Goal: Information Seeking & Learning: Learn about a topic

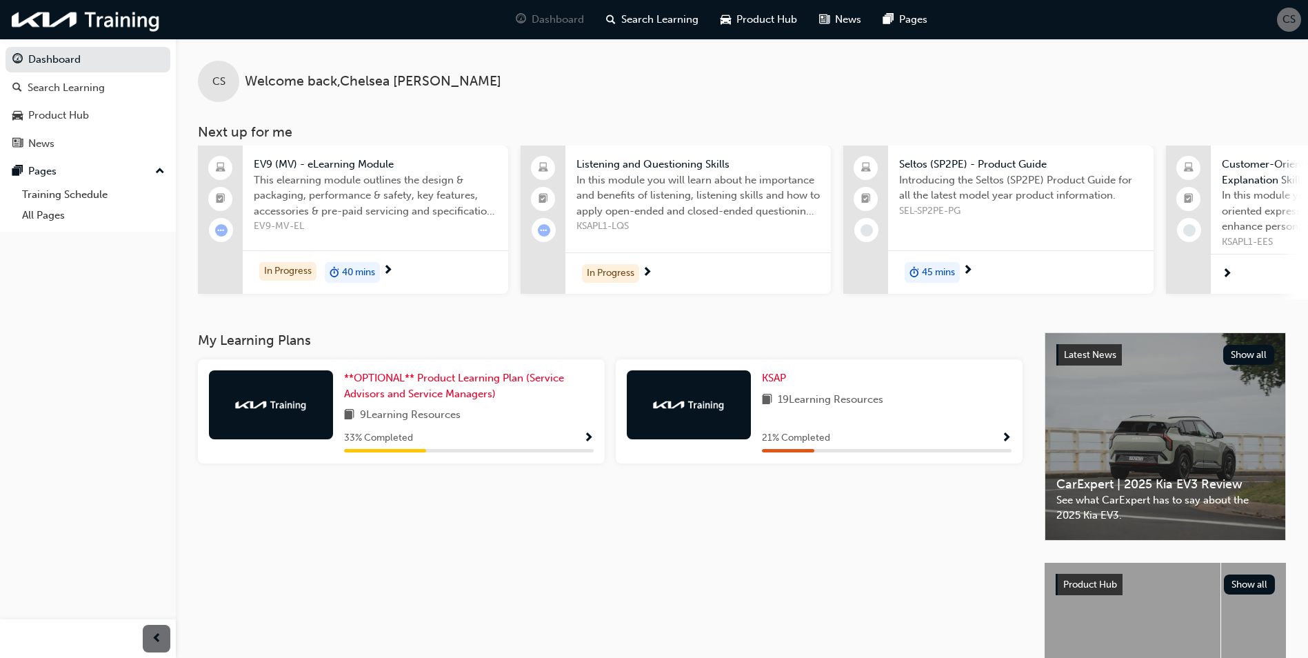
click at [1004, 445] on span "Show Progress" at bounding box center [1007, 438] width 10 height 12
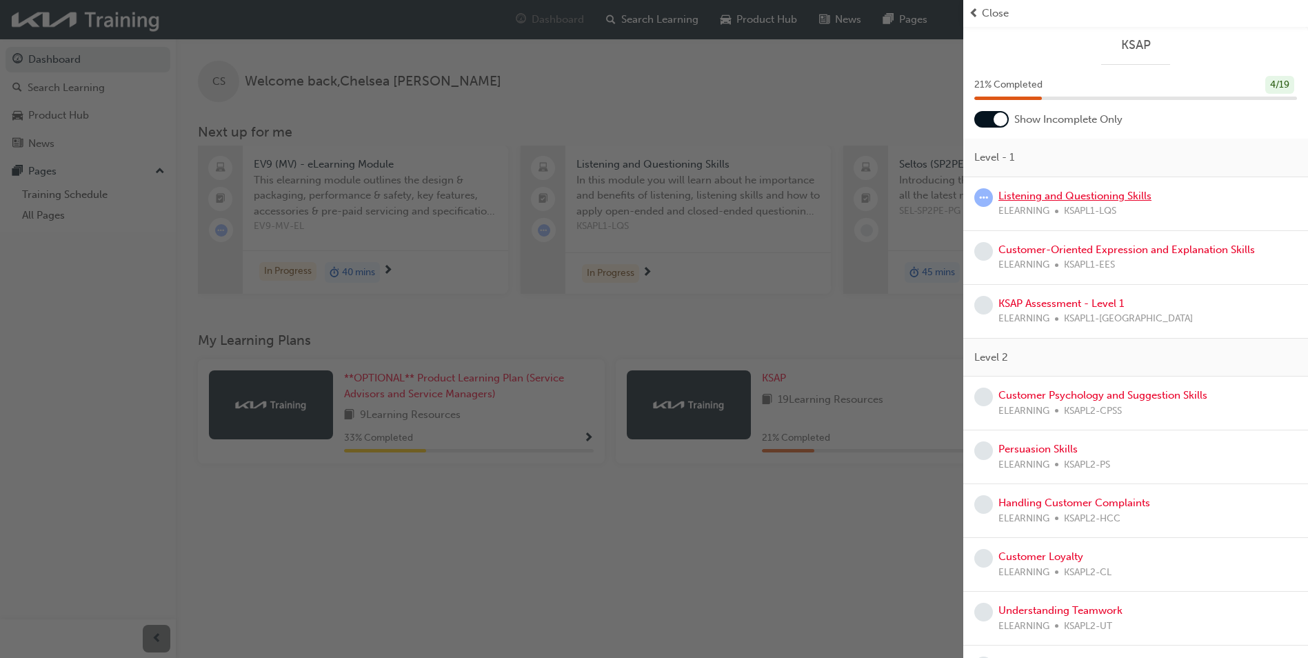
click at [1073, 192] on link "Listening and Questioning Skills" at bounding box center [1075, 196] width 153 height 12
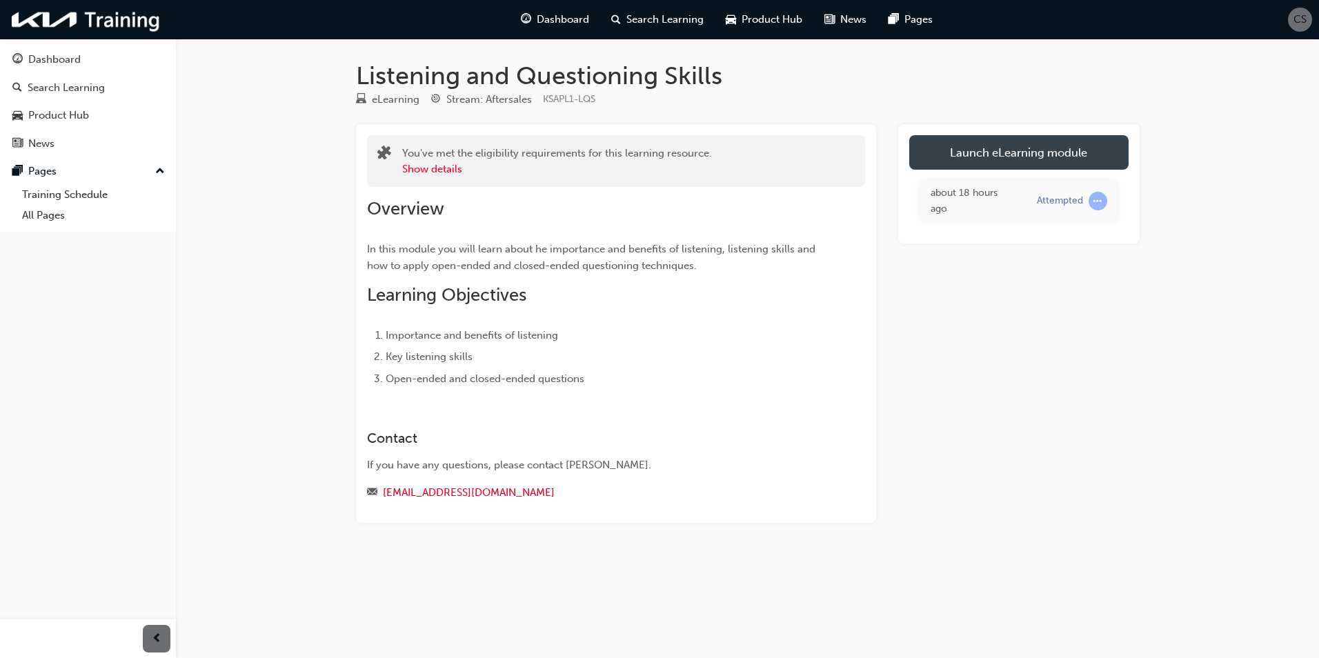
click at [1013, 146] on link "Launch eLearning module" at bounding box center [1018, 152] width 219 height 34
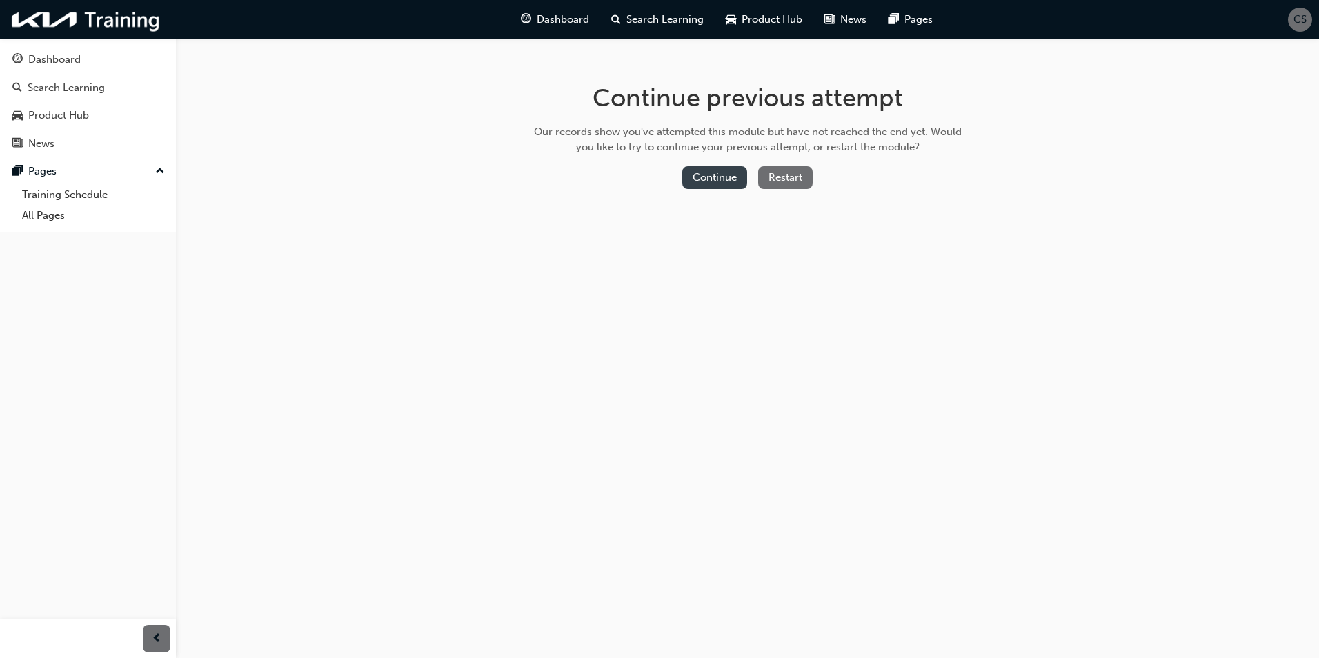
click at [724, 173] on button "Continue" at bounding box center [714, 177] width 65 height 23
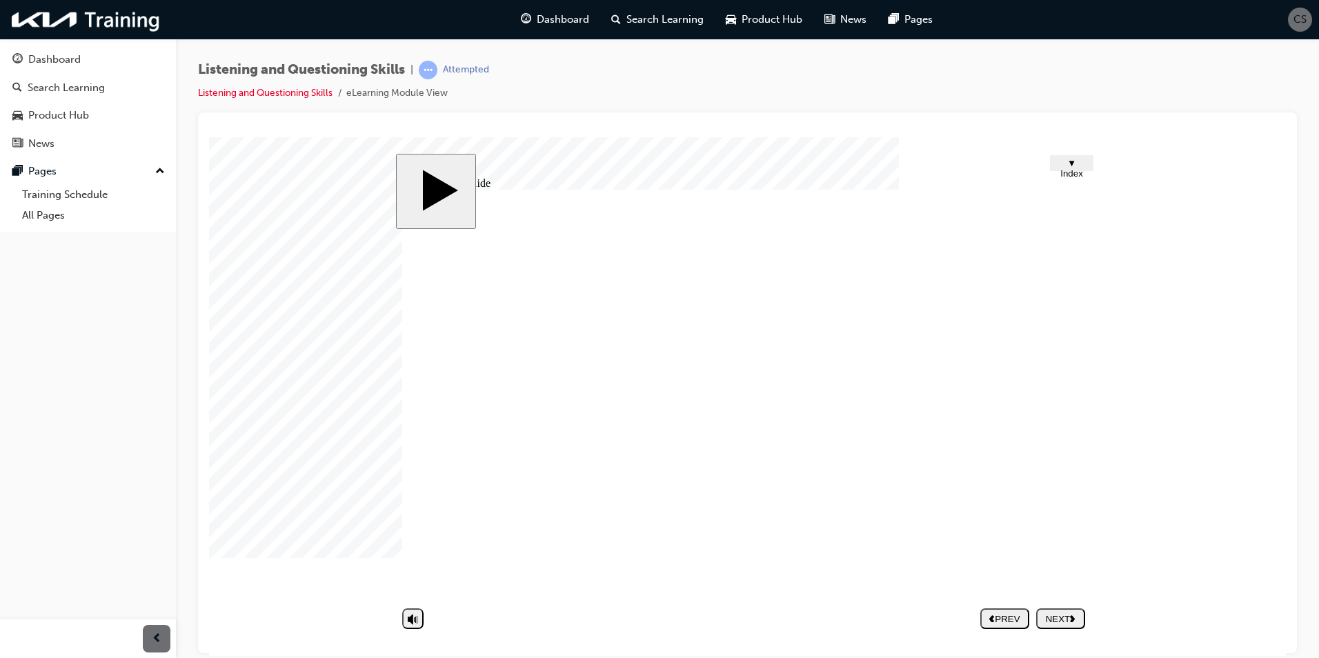
click at [1047, 620] on div "NEXT" at bounding box center [1061, 618] width 38 height 10
click at [1053, 618] on nav "PREV NEXT SUBMIT" at bounding box center [1032, 618] width 105 height 32
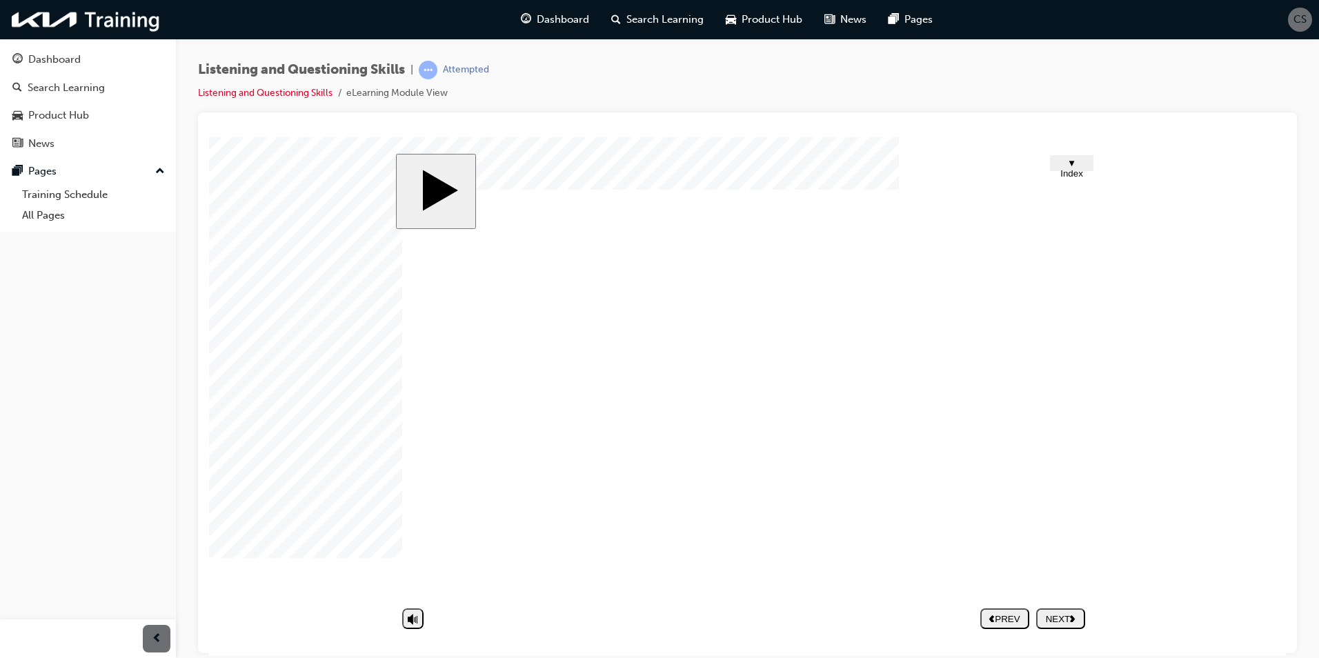
click at [1057, 626] on button "NEXT" at bounding box center [1060, 618] width 49 height 21
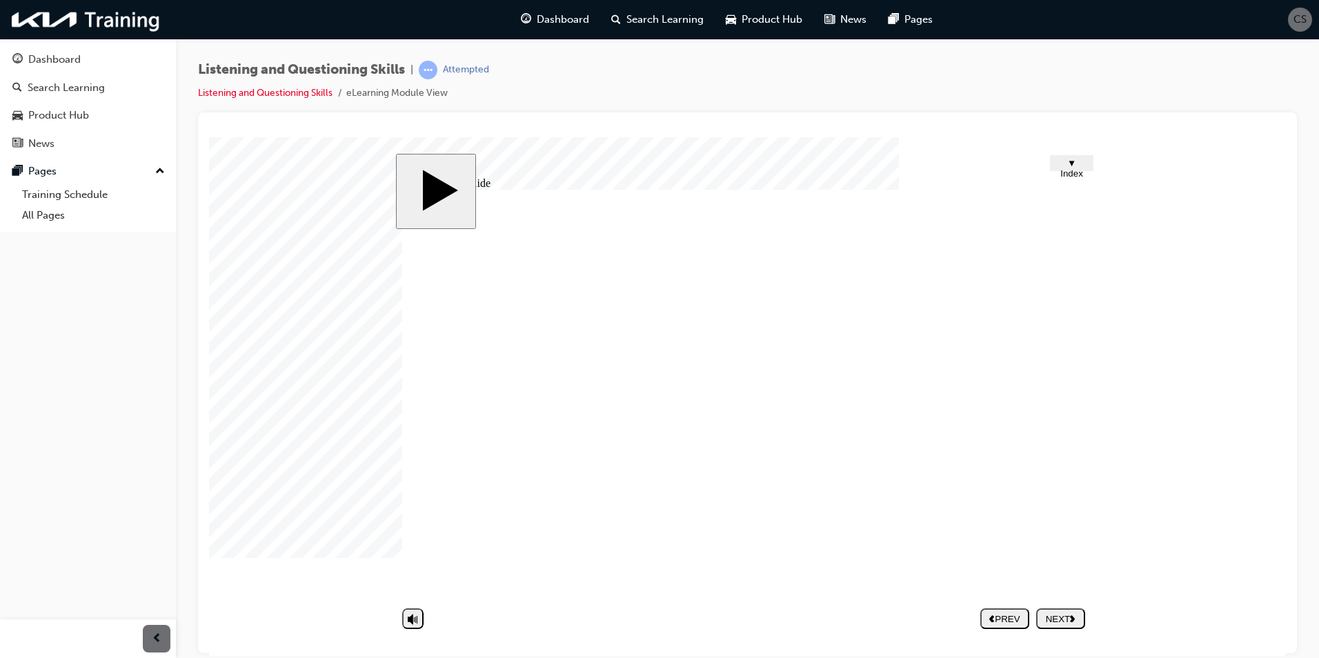
click at [1057, 617] on div "NEXT" at bounding box center [1061, 618] width 38 height 10
click at [61, 54] on div "Dashboard" at bounding box center [54, 60] width 52 height 16
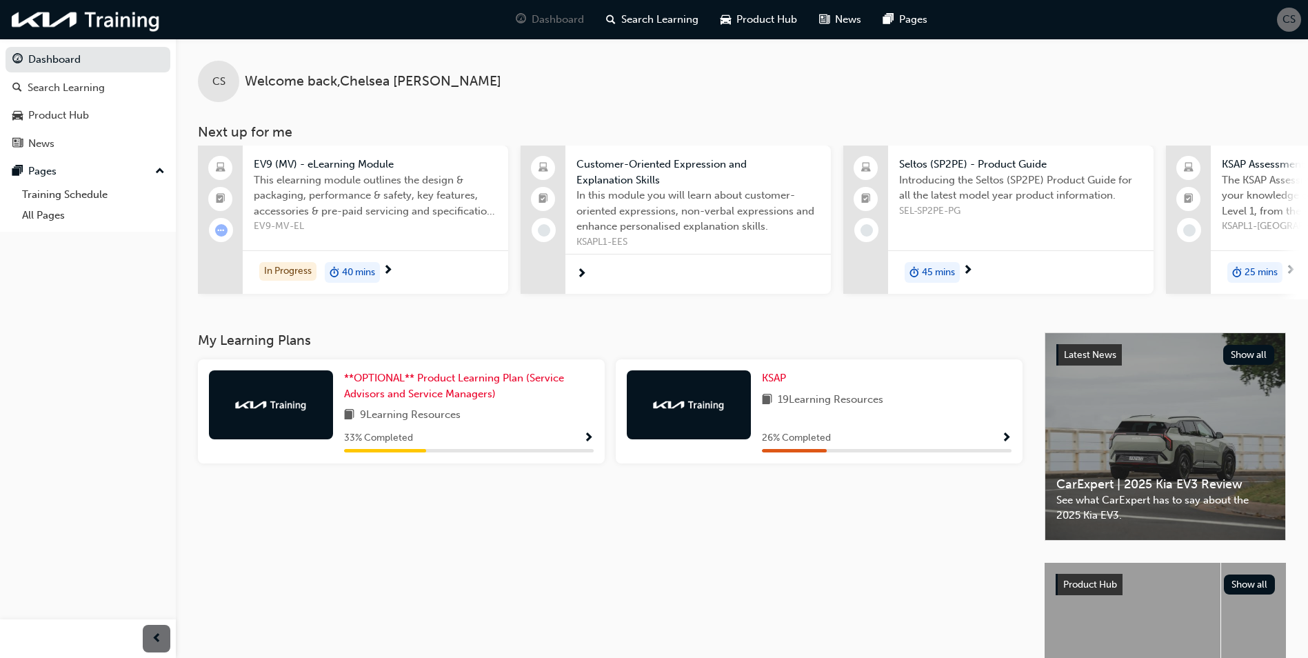
click at [1008, 437] on span "Show Progress" at bounding box center [1007, 438] width 10 height 12
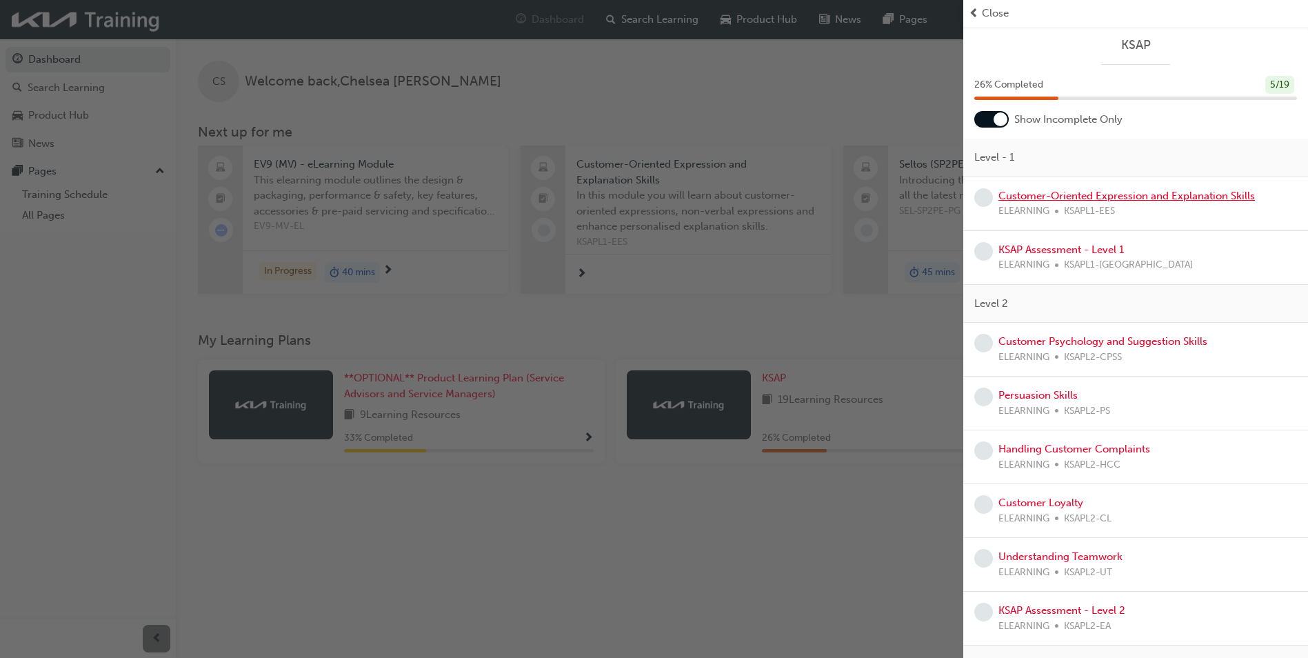
click at [1100, 194] on link "Customer-Oriented Expression and Explanation Skills" at bounding box center [1127, 196] width 257 height 12
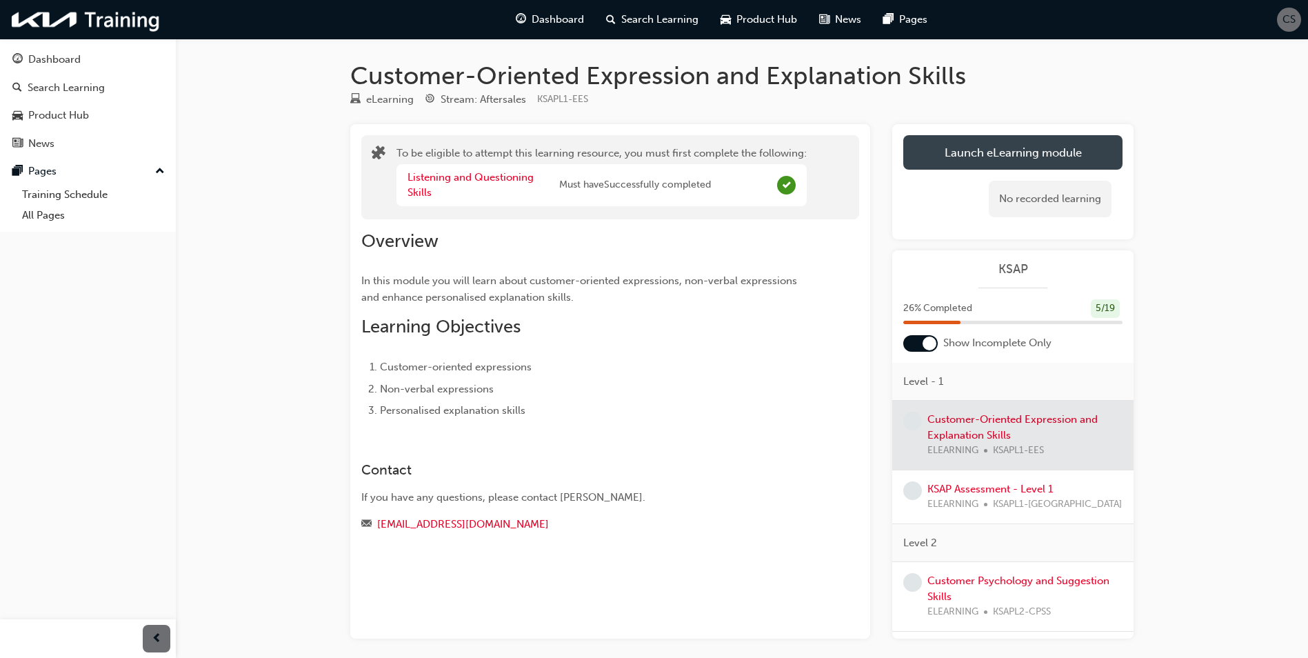
click at [998, 157] on button "Launch eLearning module" at bounding box center [1013, 152] width 219 height 34
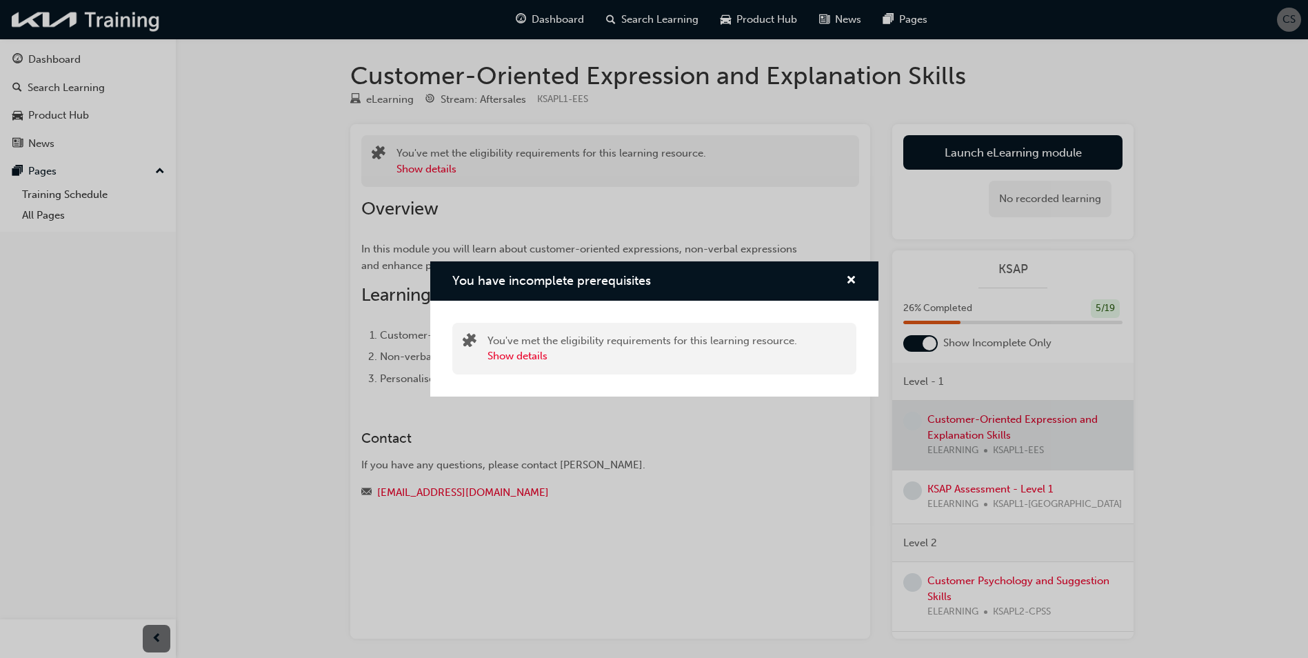
click at [850, 270] on div "You have incomplete prerequisites" at bounding box center [654, 280] width 448 height 39
click at [855, 281] on span "cross-icon" at bounding box center [851, 281] width 10 height 12
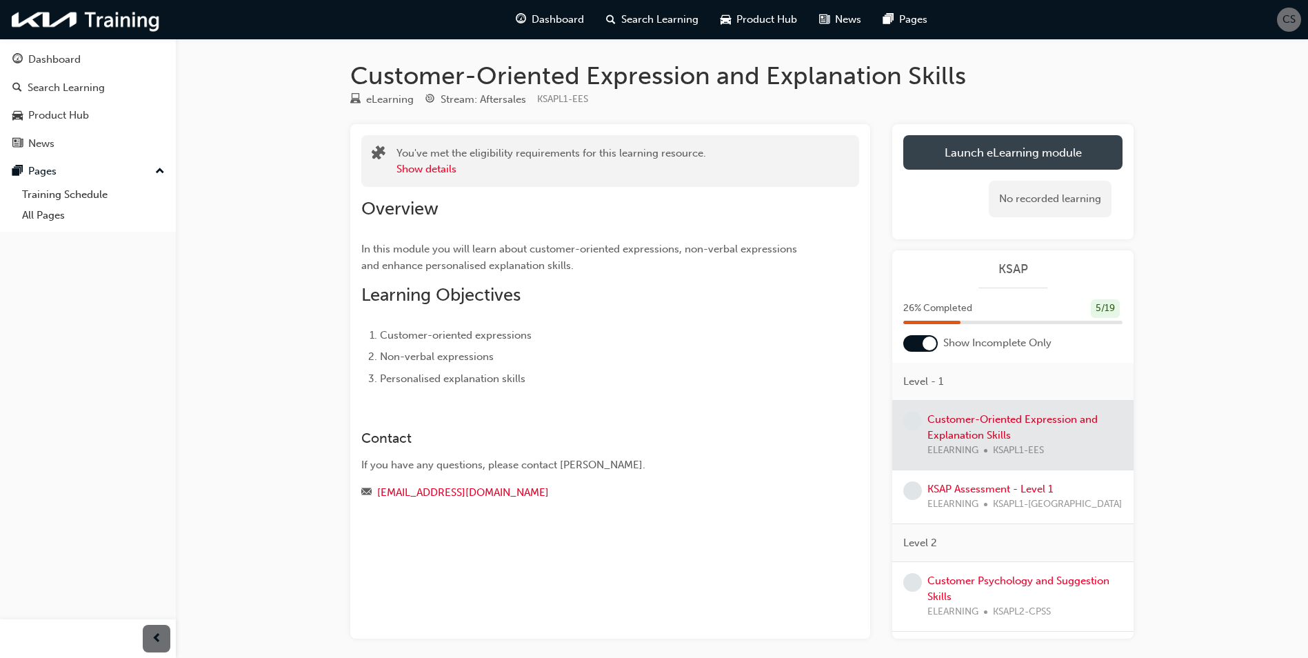
click at [960, 160] on button "Launch eLearning module" at bounding box center [1013, 152] width 219 height 34
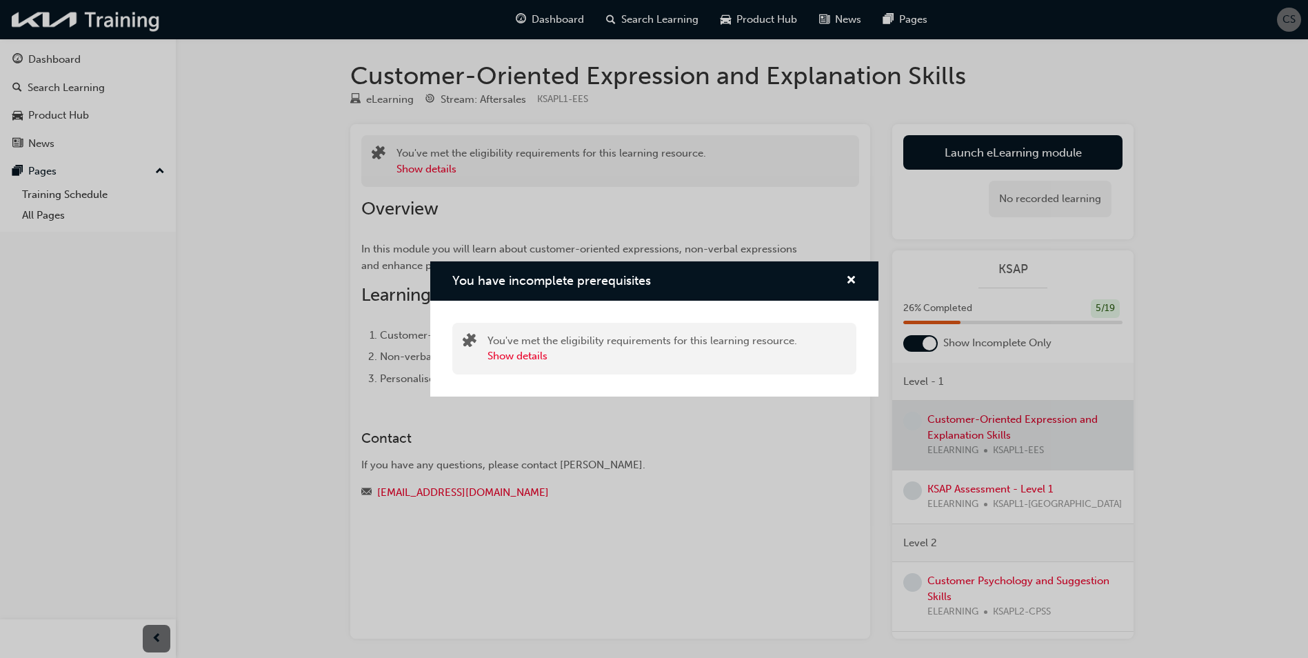
click at [853, 264] on div "You have incomplete prerequisites" at bounding box center [654, 280] width 448 height 39
click at [859, 272] on div "You have incomplete prerequisites" at bounding box center [654, 280] width 448 height 39
click at [851, 281] on span "cross-icon" at bounding box center [851, 281] width 10 height 12
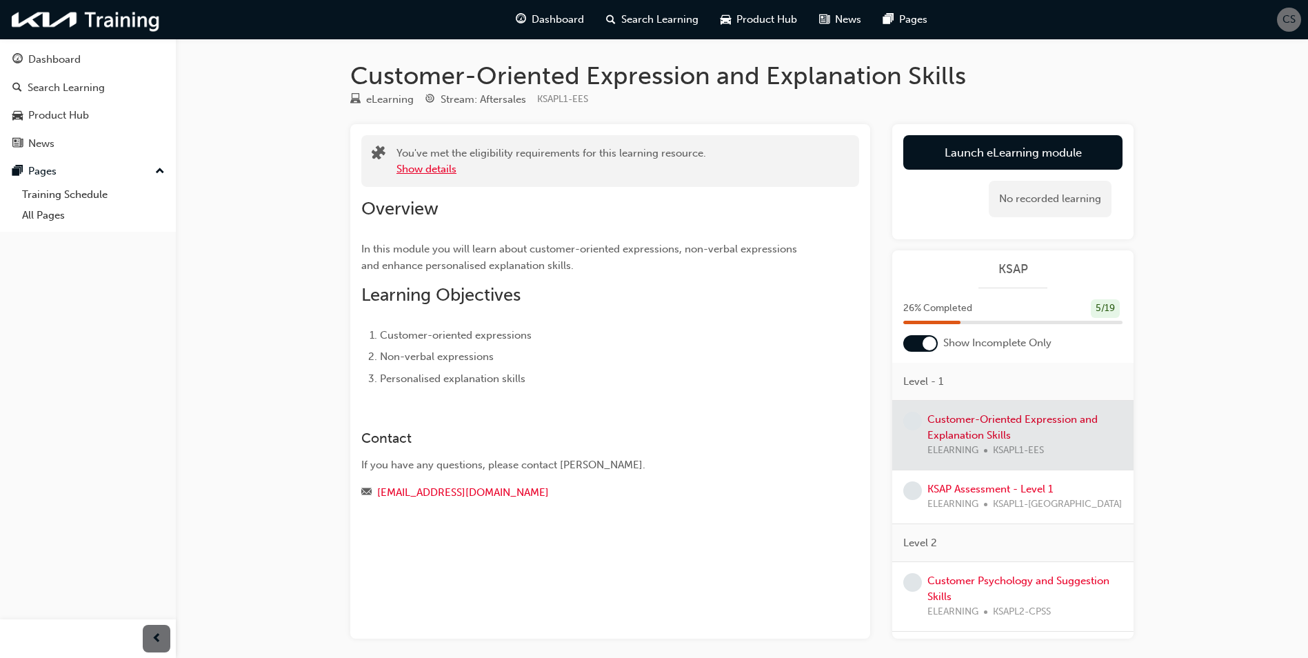
click at [453, 172] on button "Show details" at bounding box center [427, 169] width 60 height 16
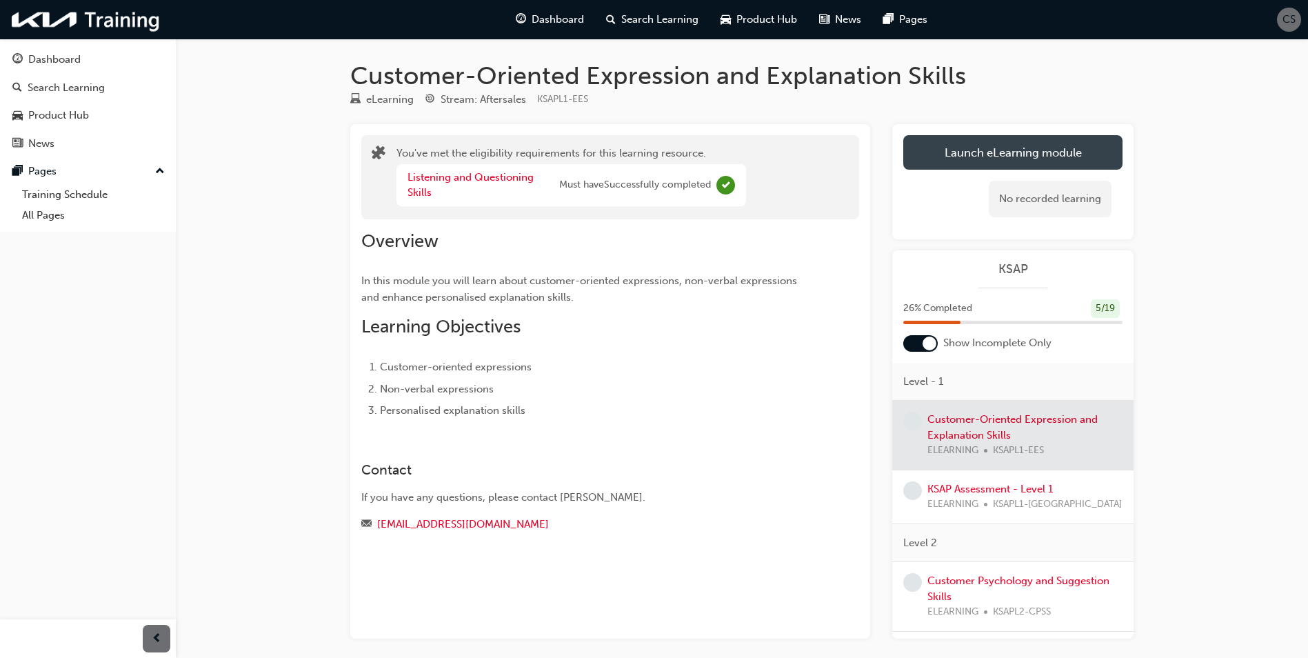
click at [946, 159] on button "Launch eLearning module" at bounding box center [1013, 152] width 219 height 34
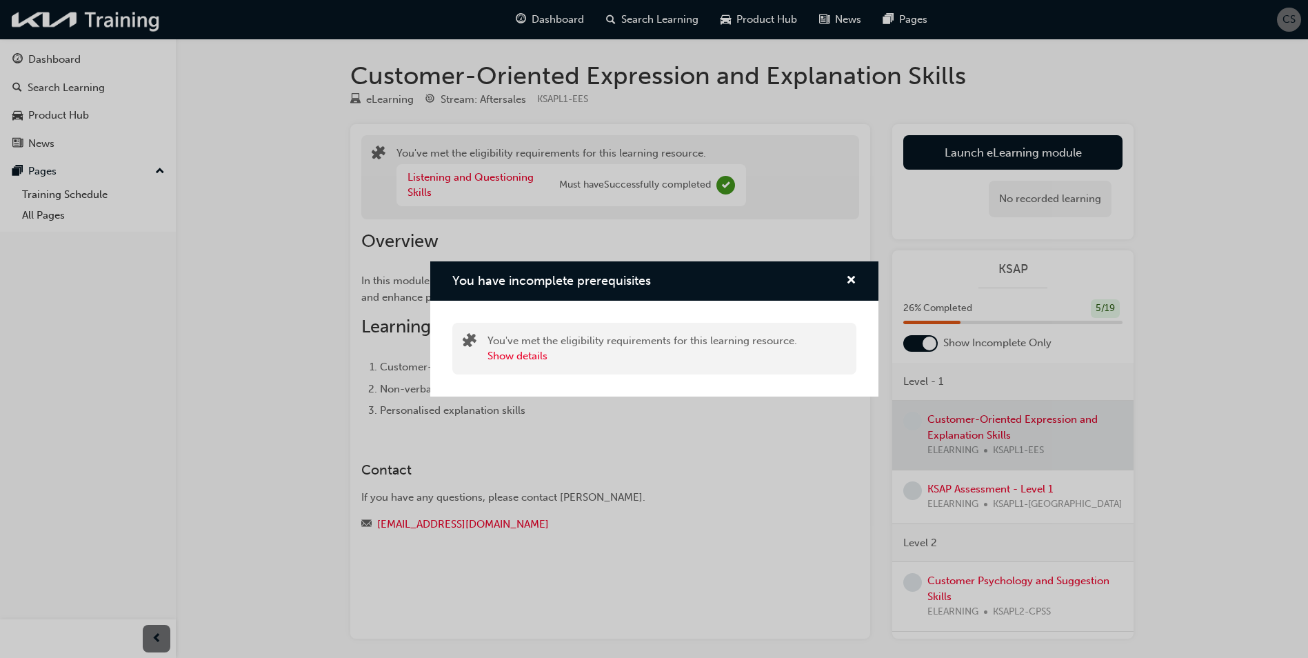
click at [845, 277] on div "You have incomplete prerequisites" at bounding box center [845, 280] width 21 height 17
click at [850, 276] on span "cross-icon" at bounding box center [851, 281] width 10 height 12
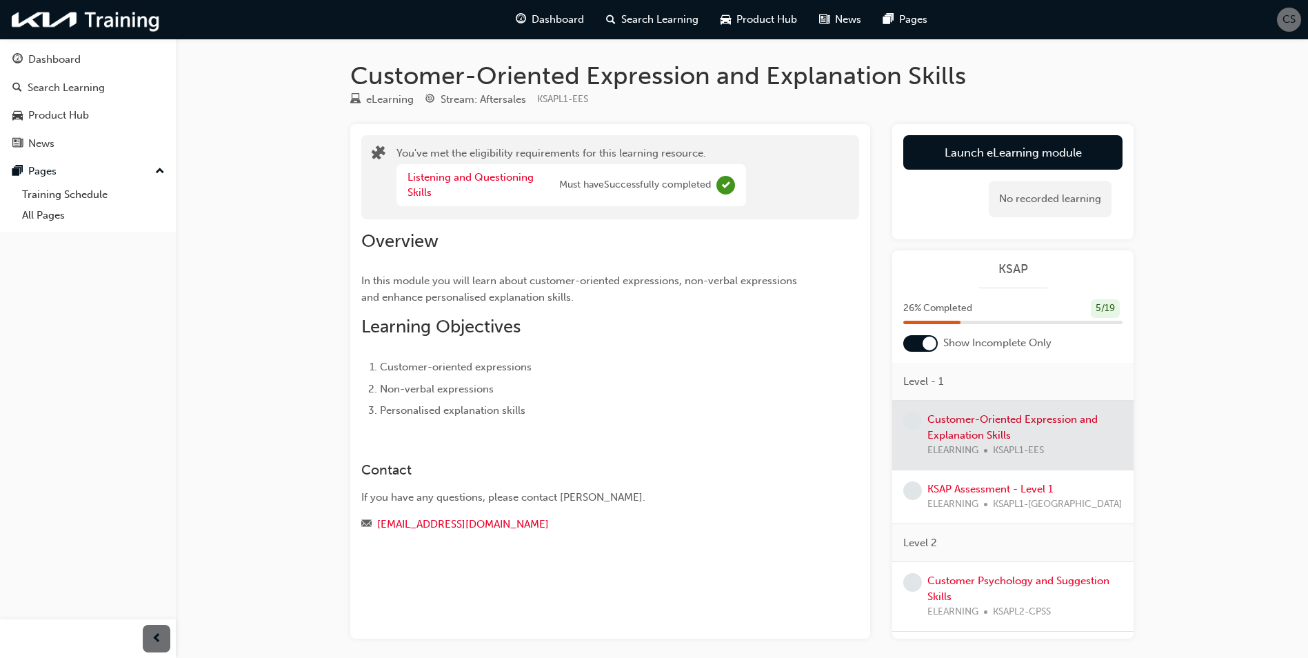
click at [938, 424] on div at bounding box center [1013, 435] width 241 height 69
click at [935, 148] on button "Launch eLearning module" at bounding box center [1013, 152] width 219 height 34
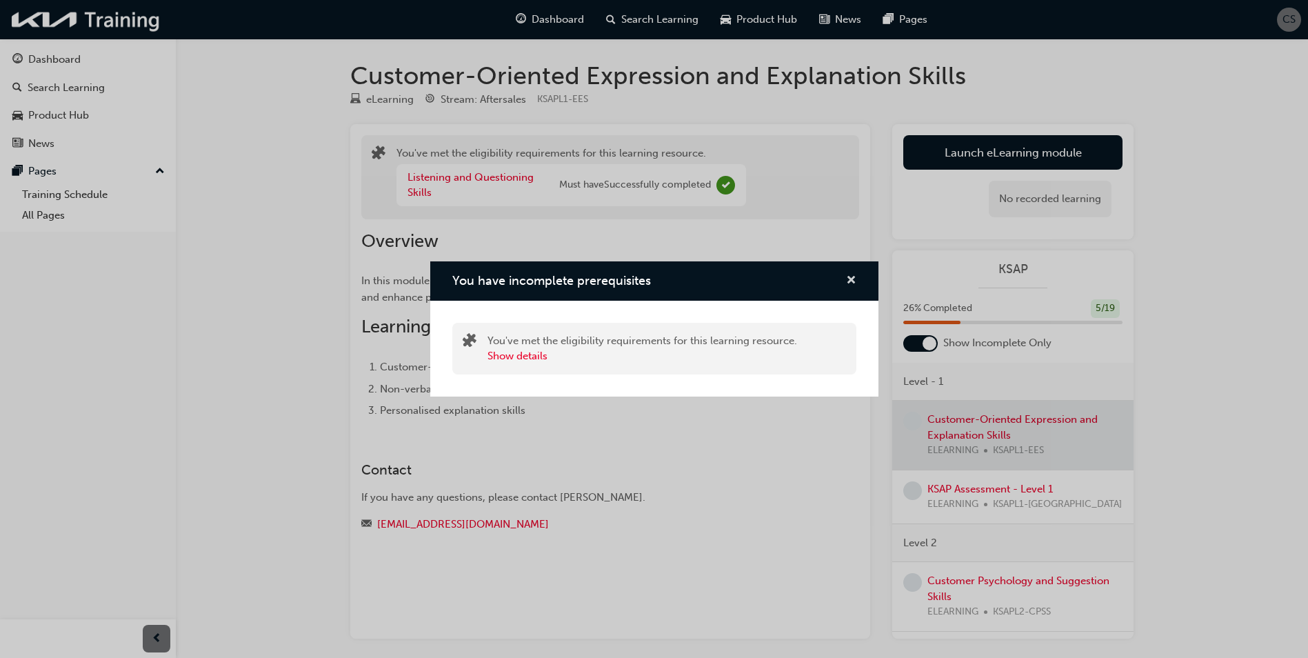
click at [855, 282] on span "cross-icon" at bounding box center [851, 281] width 10 height 12
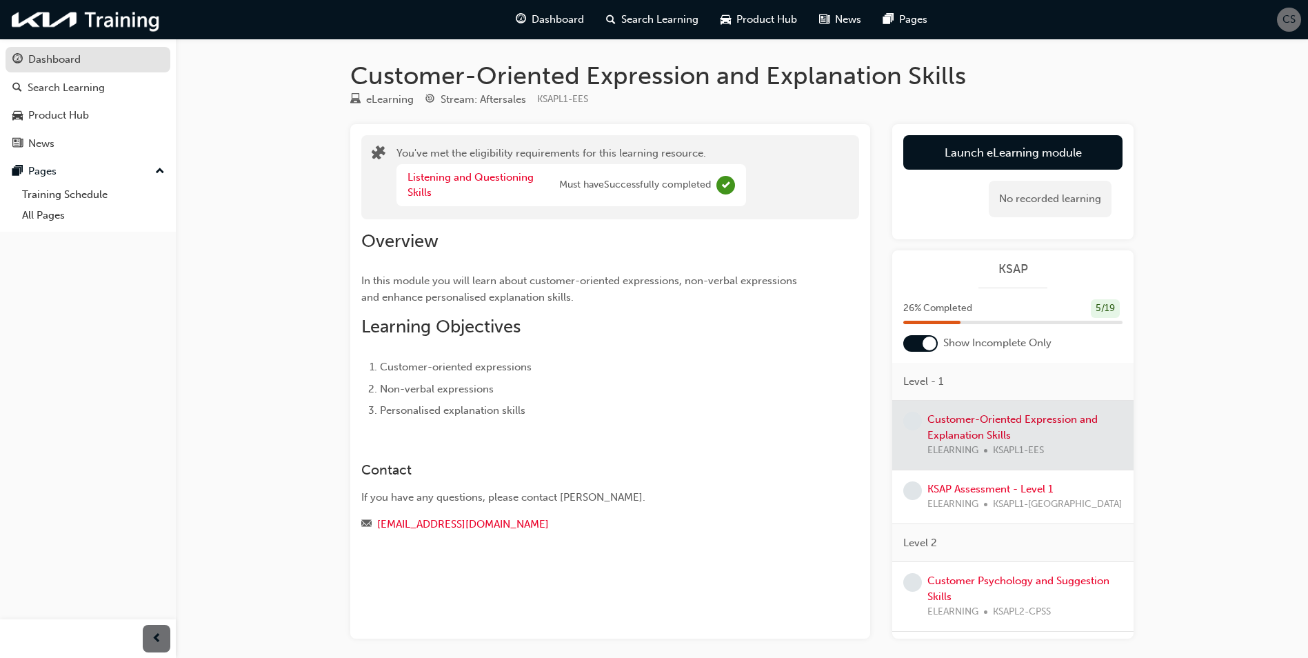
click at [86, 70] on link "Dashboard" at bounding box center [88, 60] width 165 height 26
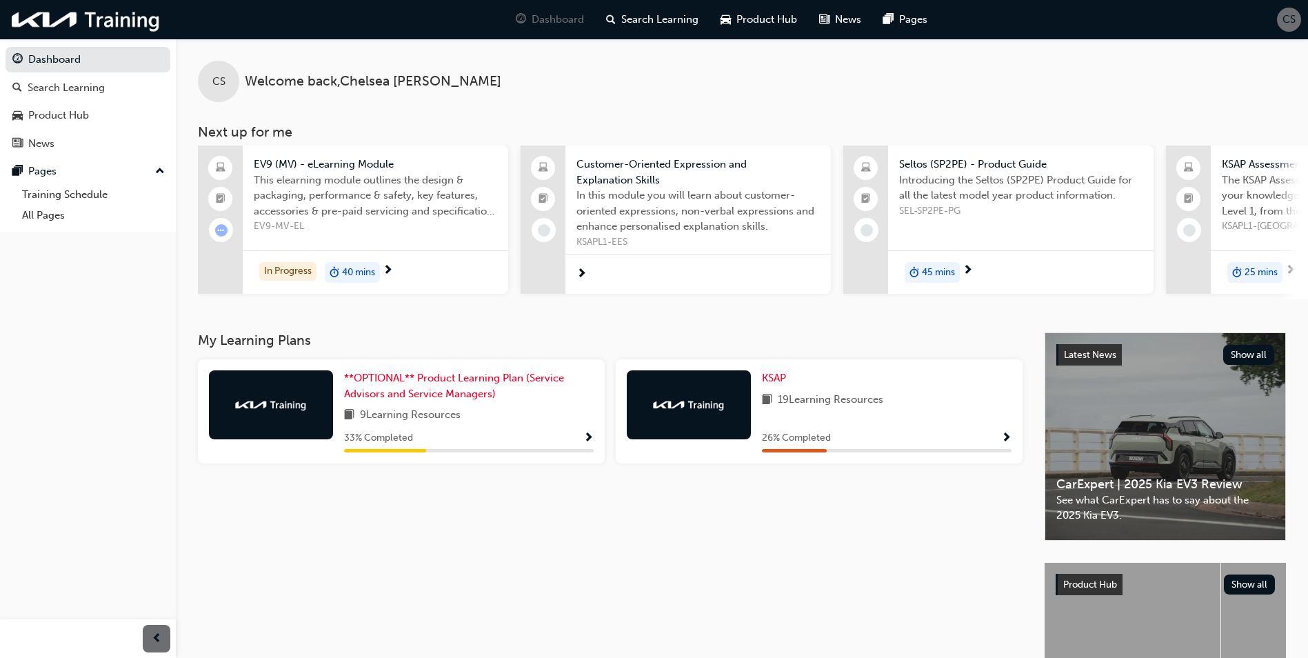
click at [659, 397] on div at bounding box center [689, 404] width 124 height 69
click at [996, 442] on div "26 % Completed" at bounding box center [887, 438] width 250 height 17
click at [1005, 439] on span "Show Progress" at bounding box center [1007, 438] width 10 height 12
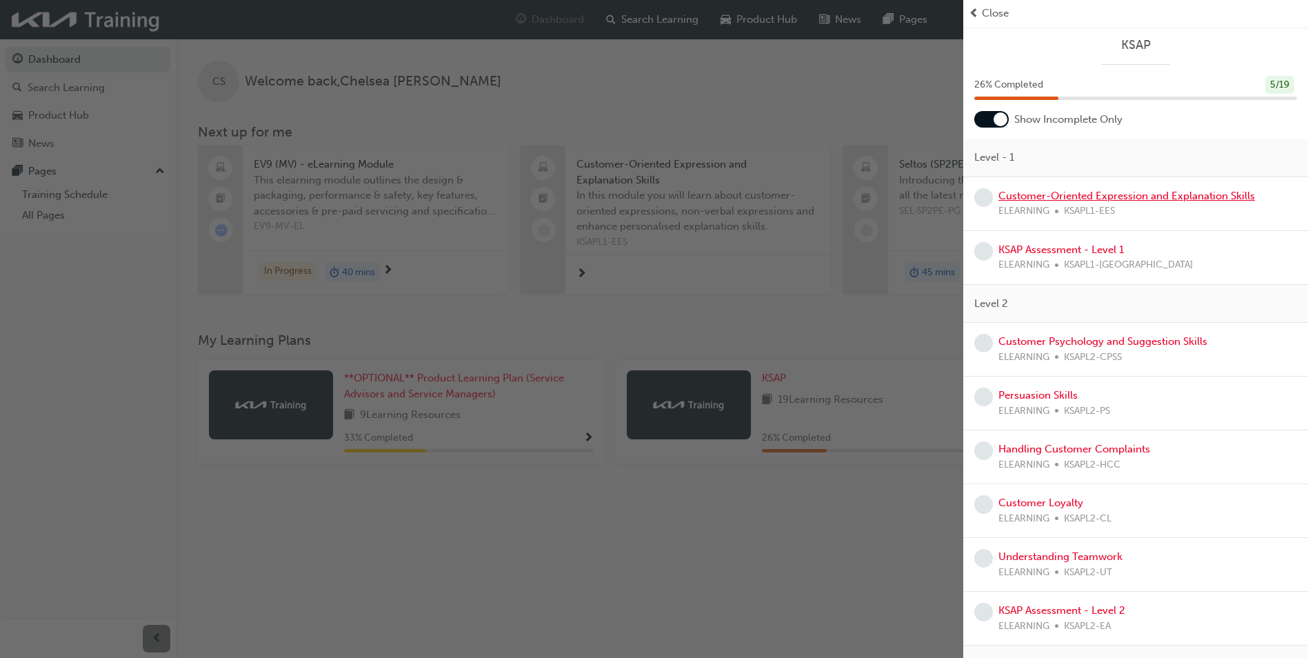
click at [1034, 195] on link "Customer-Oriented Expression and Explanation Skills" at bounding box center [1127, 196] width 257 height 12
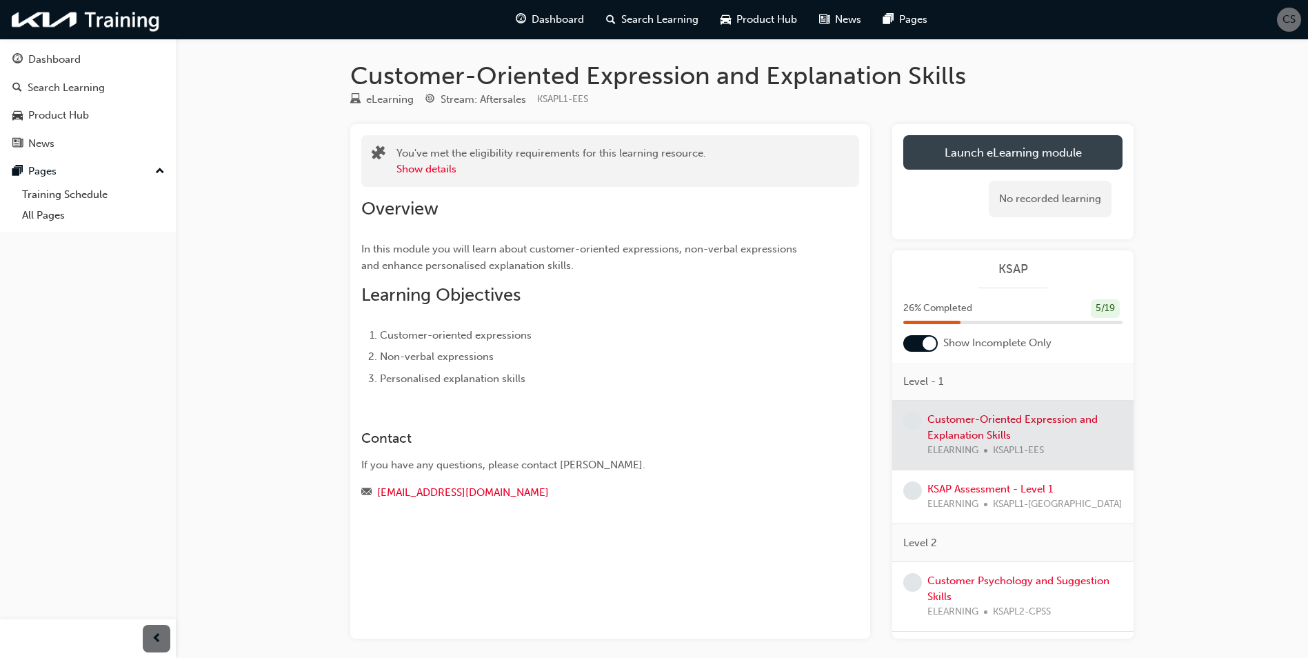
click at [924, 161] on link "Launch eLearning module" at bounding box center [1013, 152] width 219 height 34
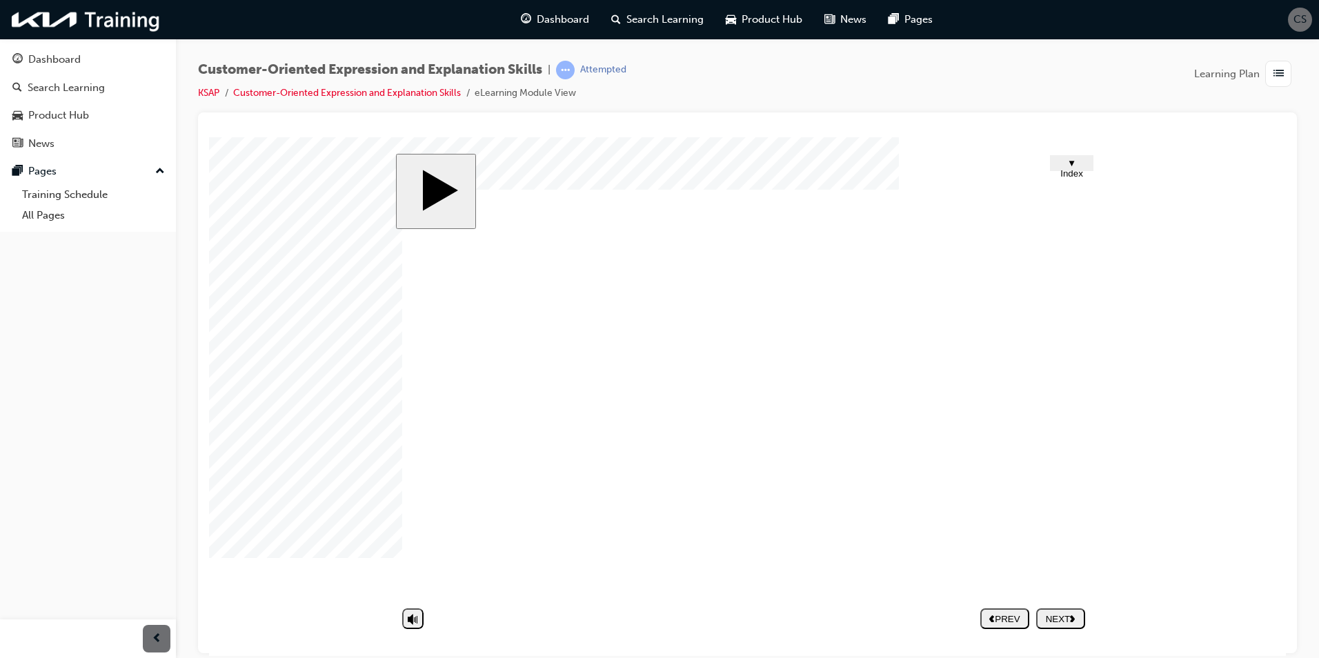
click at [1064, 622] on nav "PREV NEXT SUBMIT" at bounding box center [1032, 618] width 105 height 32
click at [1073, 619] on polygon "next" at bounding box center [1072, 618] width 5 height 7
drag, startPoint x: 530, startPoint y: 410, endPoint x: 544, endPoint y: 404, distance: 14.5
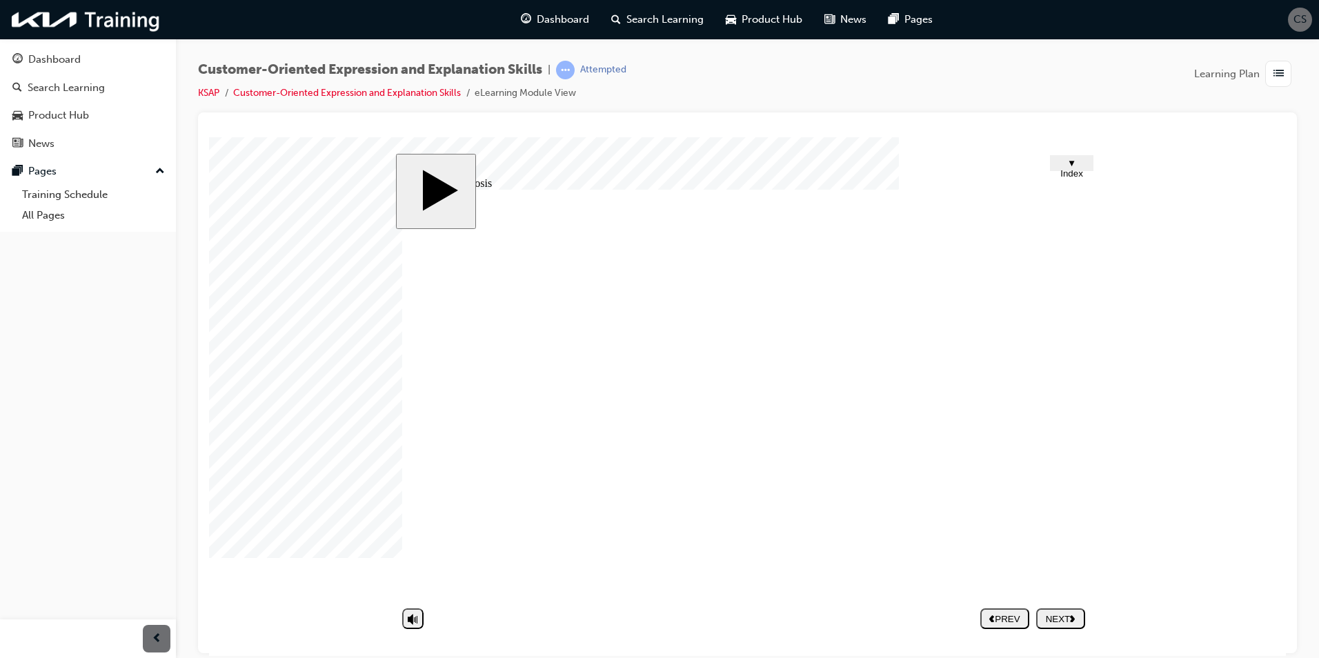
drag, startPoint x: 736, startPoint y: 414, endPoint x: 788, endPoint y: 384, distance: 60.2
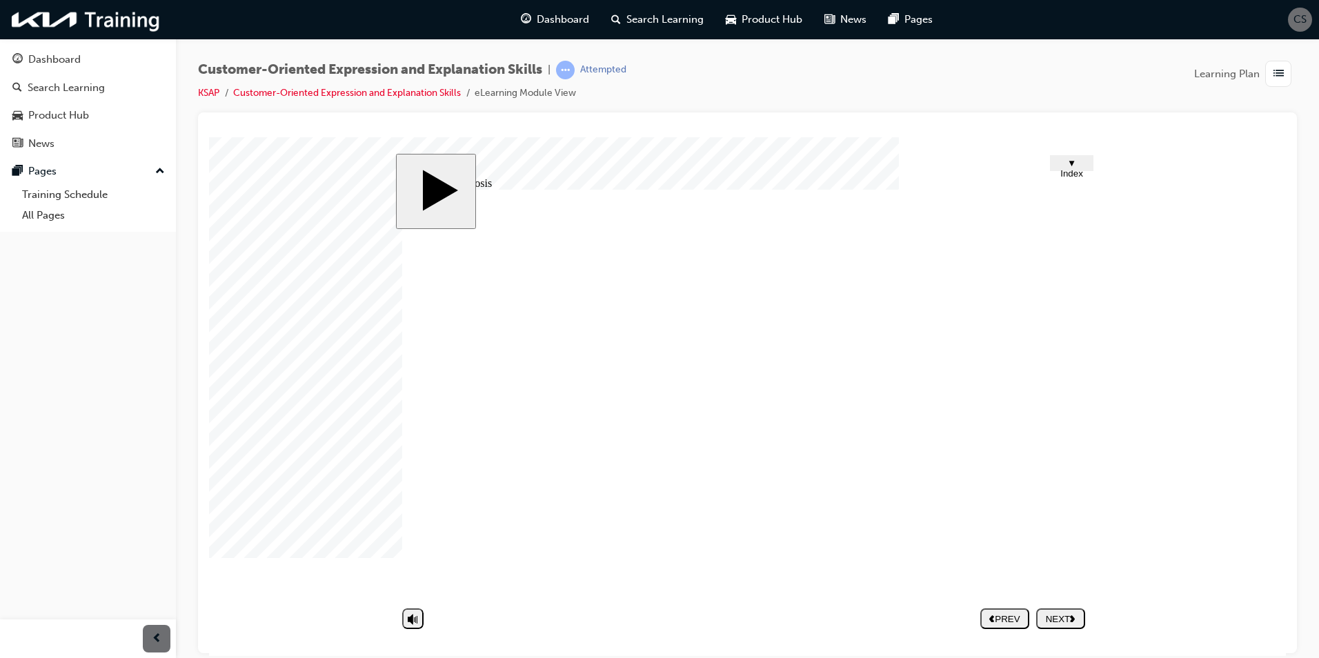
drag, startPoint x: 825, startPoint y: 455, endPoint x: 855, endPoint y: 454, distance: 29.7
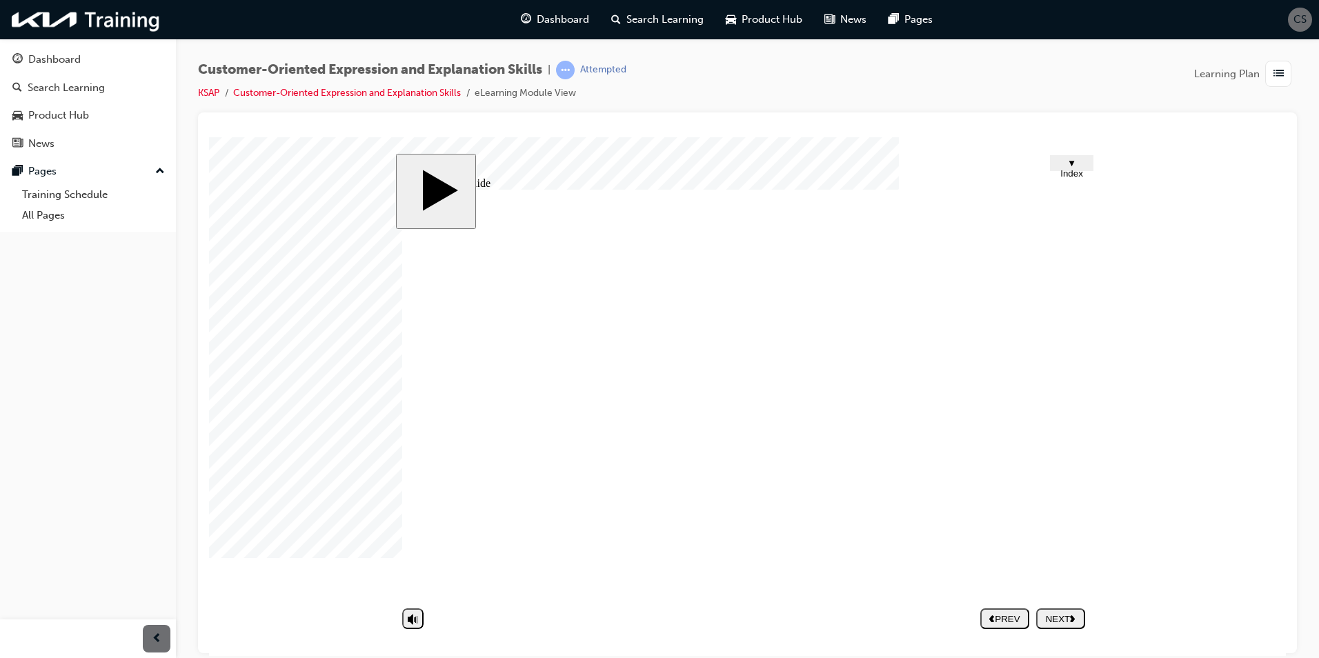
click at [1053, 617] on div "NEXT" at bounding box center [1061, 618] width 38 height 10
click at [1048, 609] on button "NEXT" at bounding box center [1060, 618] width 49 height 21
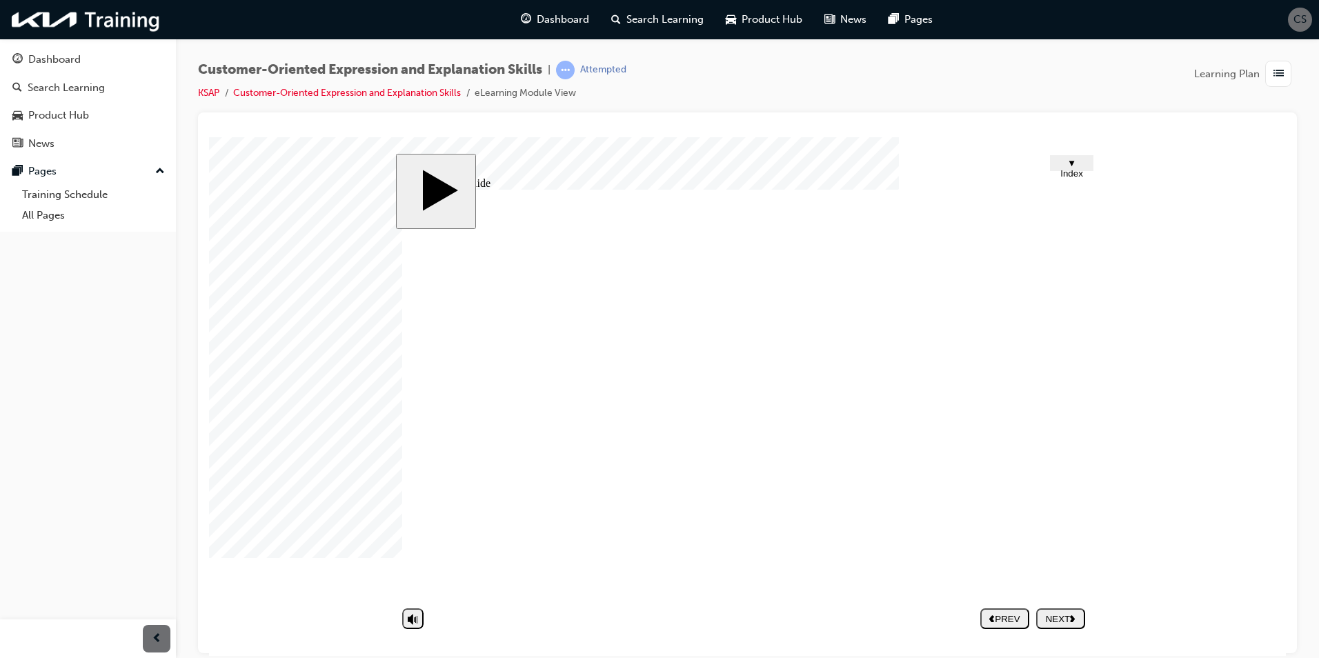
click at [1051, 623] on div "NEXT" at bounding box center [1061, 618] width 38 height 10
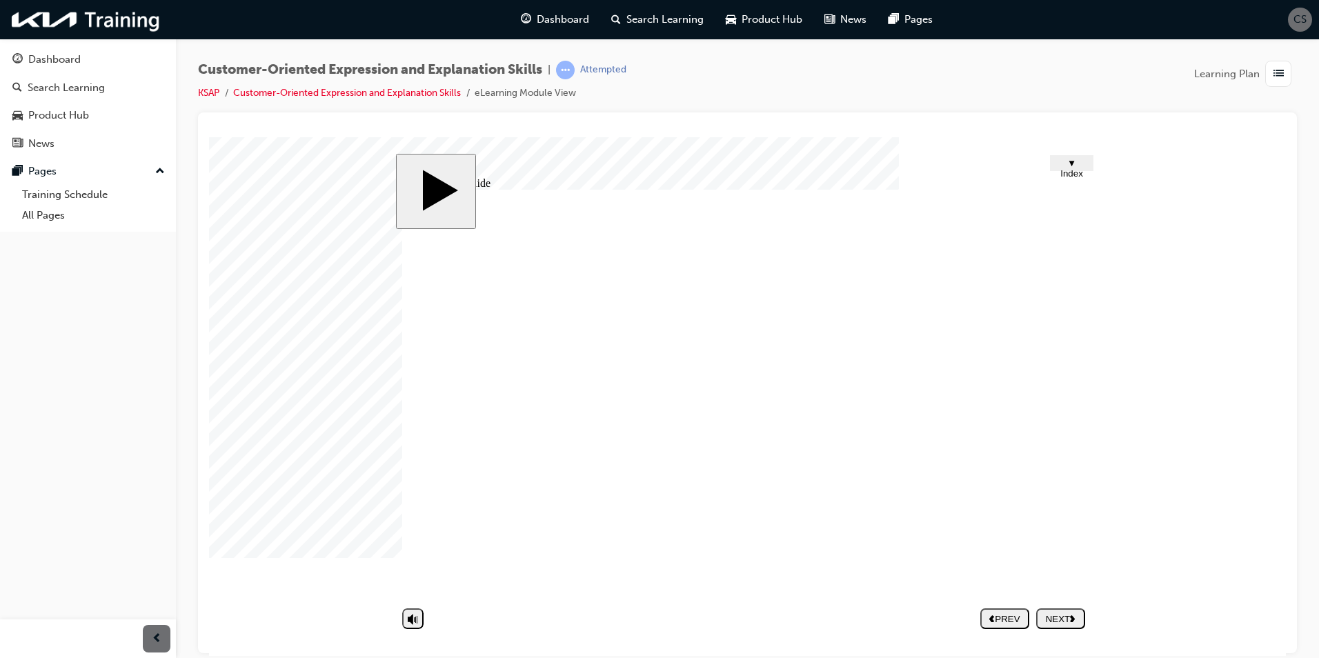
click at [1079, 618] on nav "PREV NEXT SUBMIT" at bounding box center [1032, 618] width 105 height 32
click at [1062, 615] on div "NEXT" at bounding box center [1061, 618] width 38 height 10
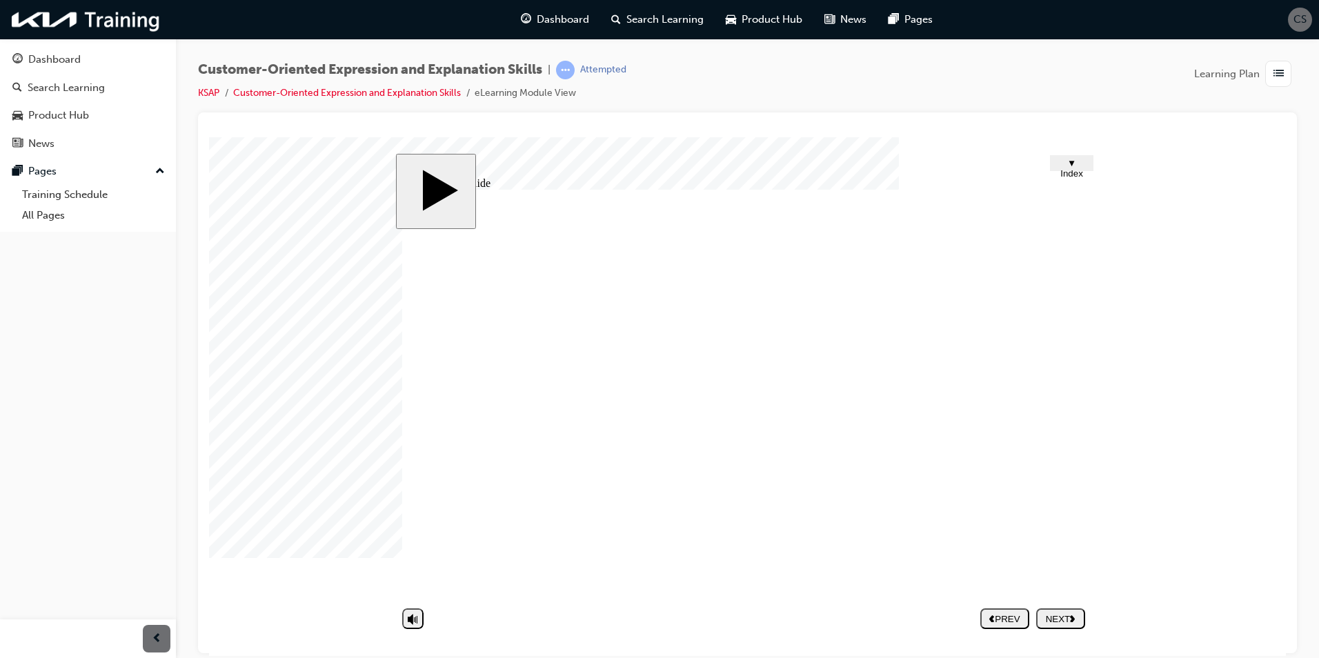
click at [1066, 615] on div "NEXT" at bounding box center [1061, 618] width 38 height 10
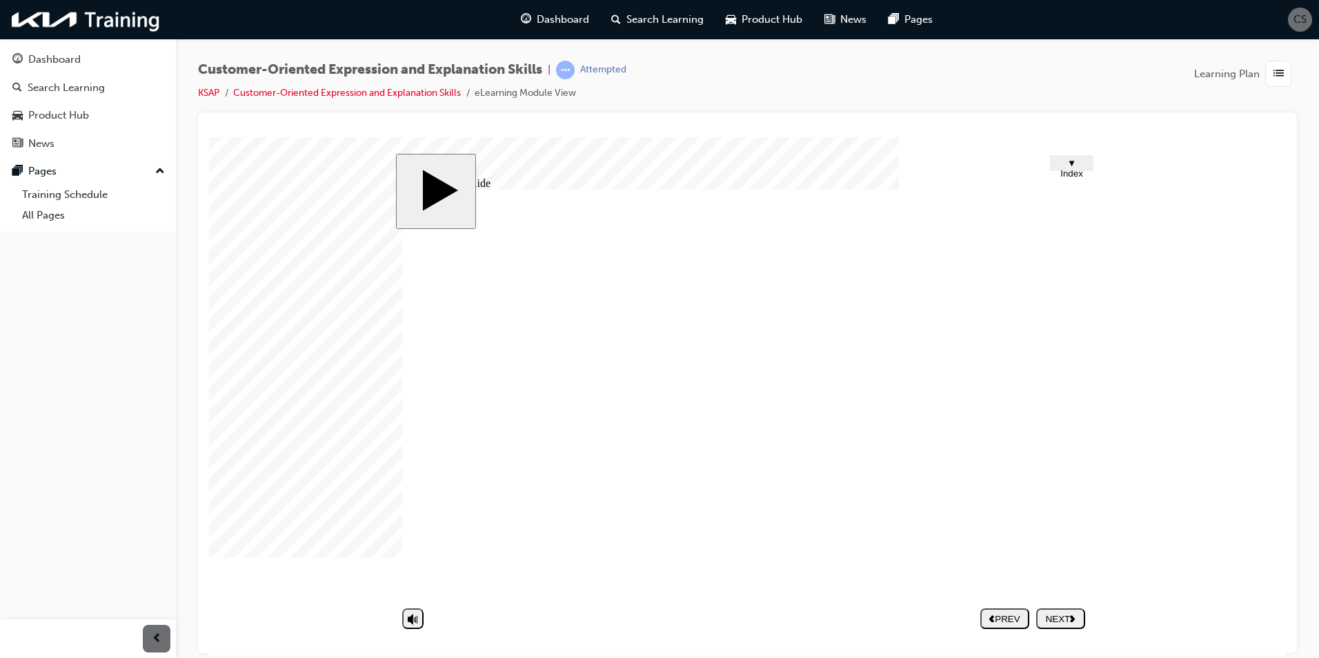
click at [1037, 610] on button "NEXT" at bounding box center [1060, 618] width 49 height 21
type input "F"
type input "Fr"
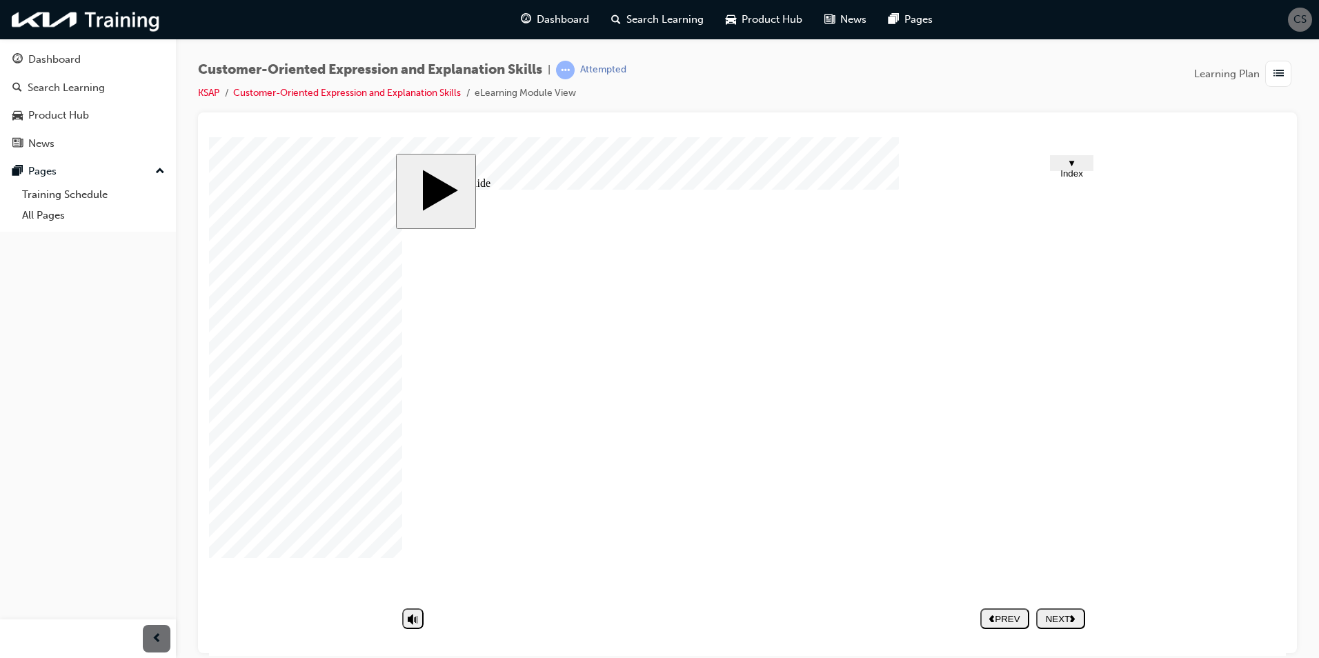
type input "Fr"
type input "Fru"
type input "Frus"
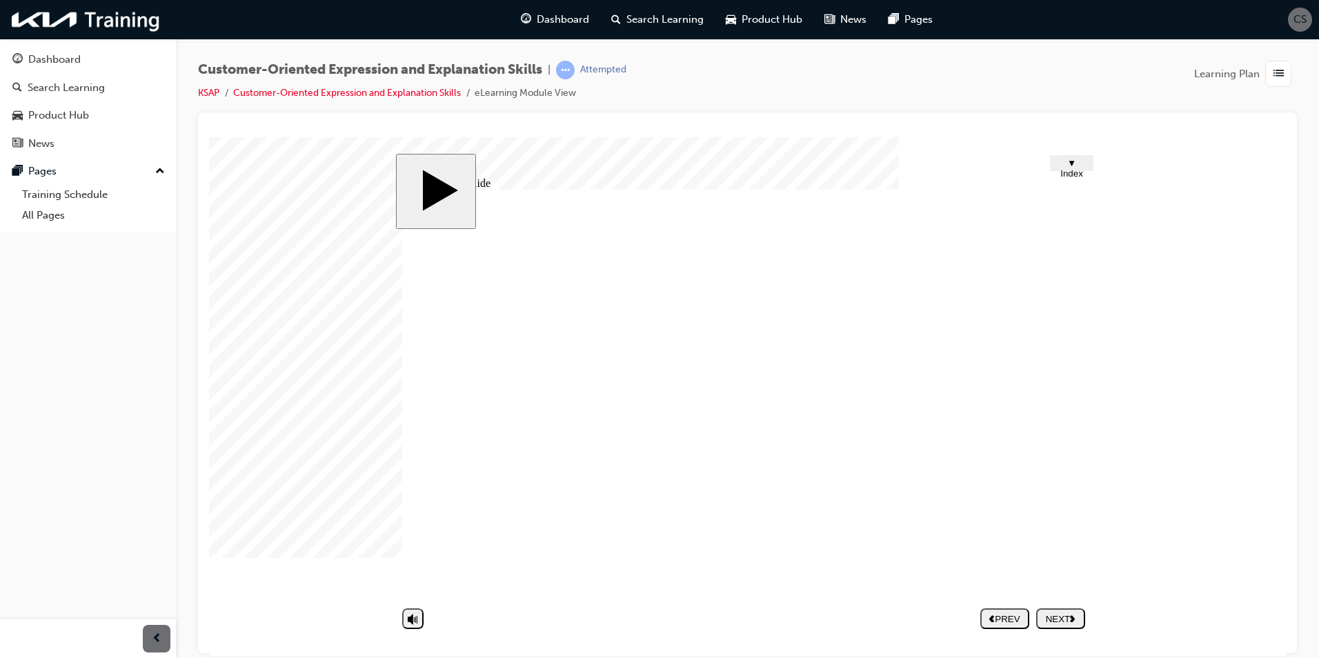
type input "Frust"
type input "Frustr"
type input "Frustra"
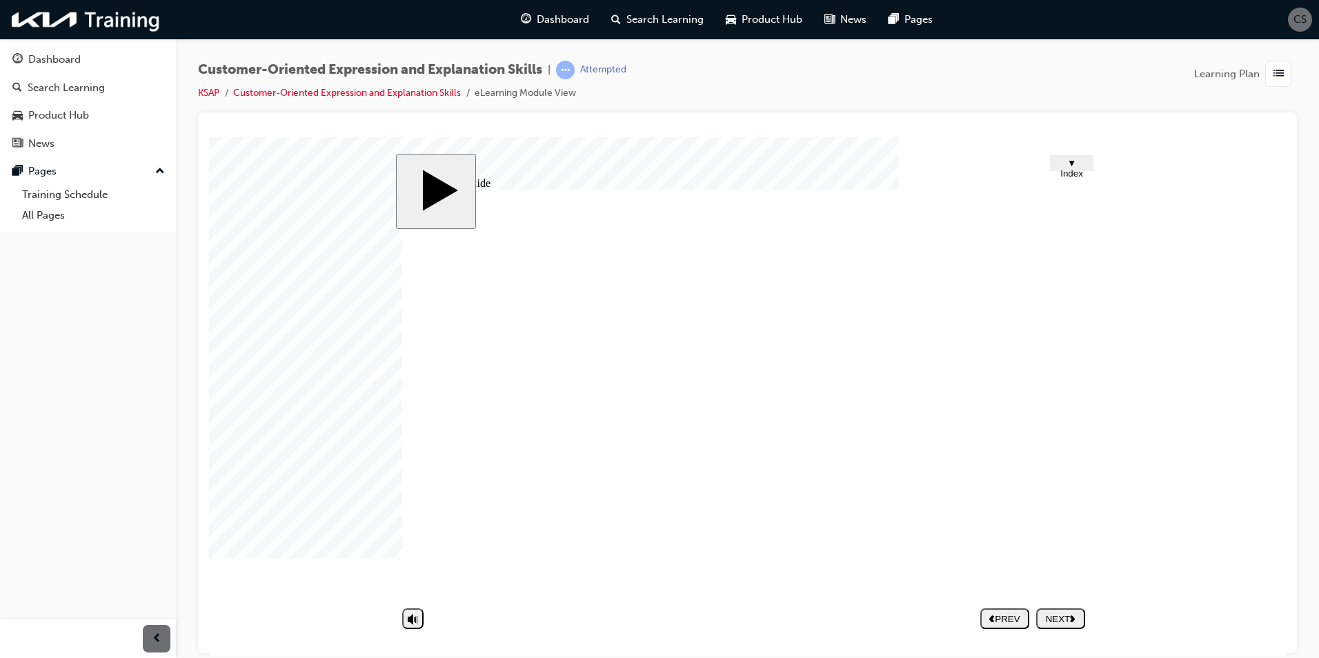
type input "Frustra"
type input "Frustrat"
type input "Frustrate"
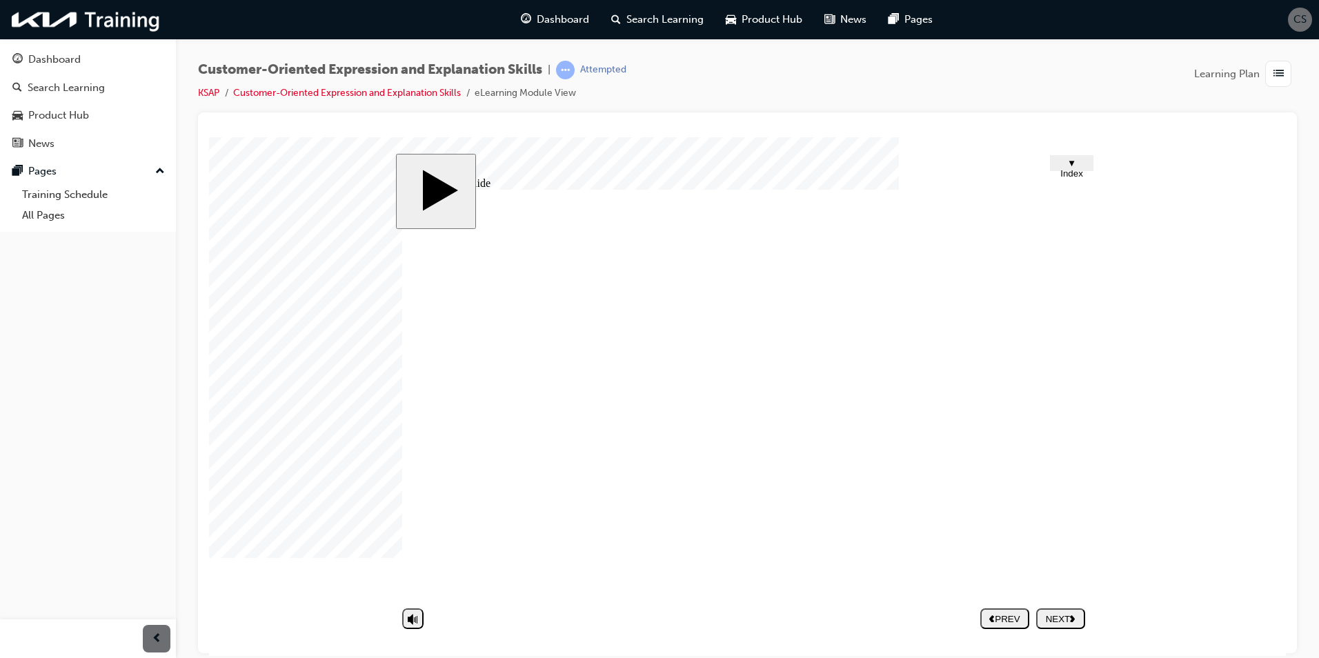
type input "Frustrated"
type input "T"
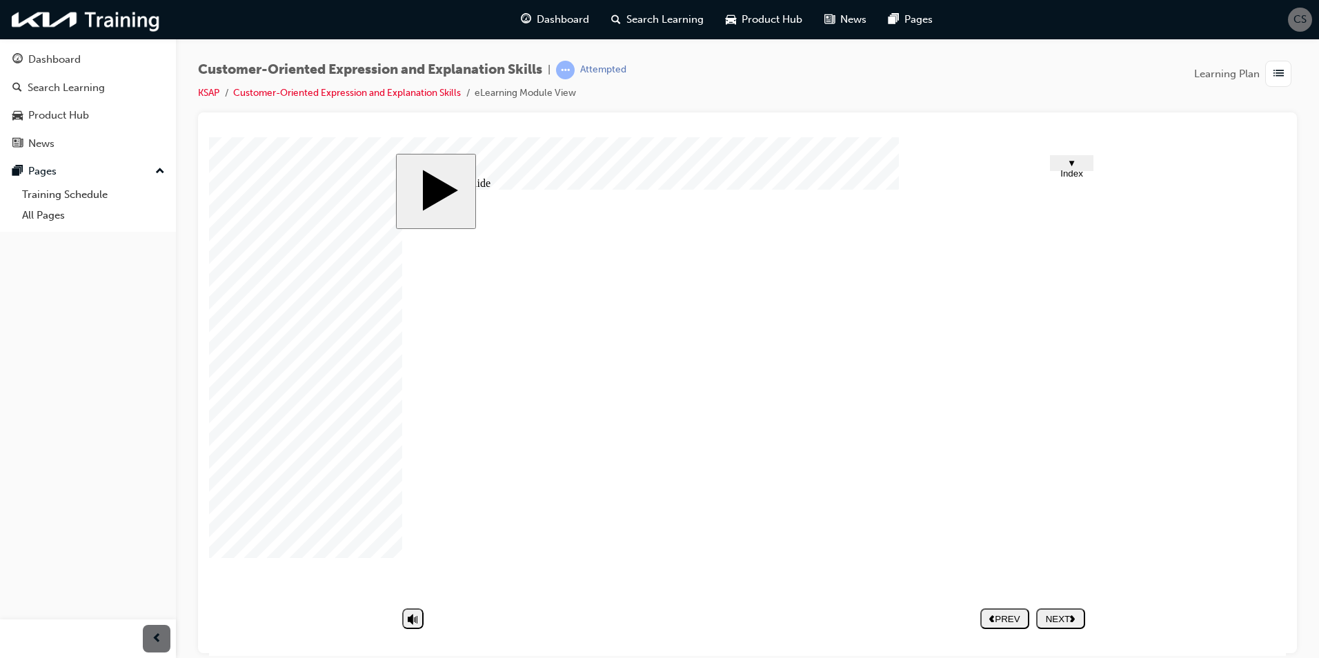
type input "T"
type input "Th"
type input "Thi"
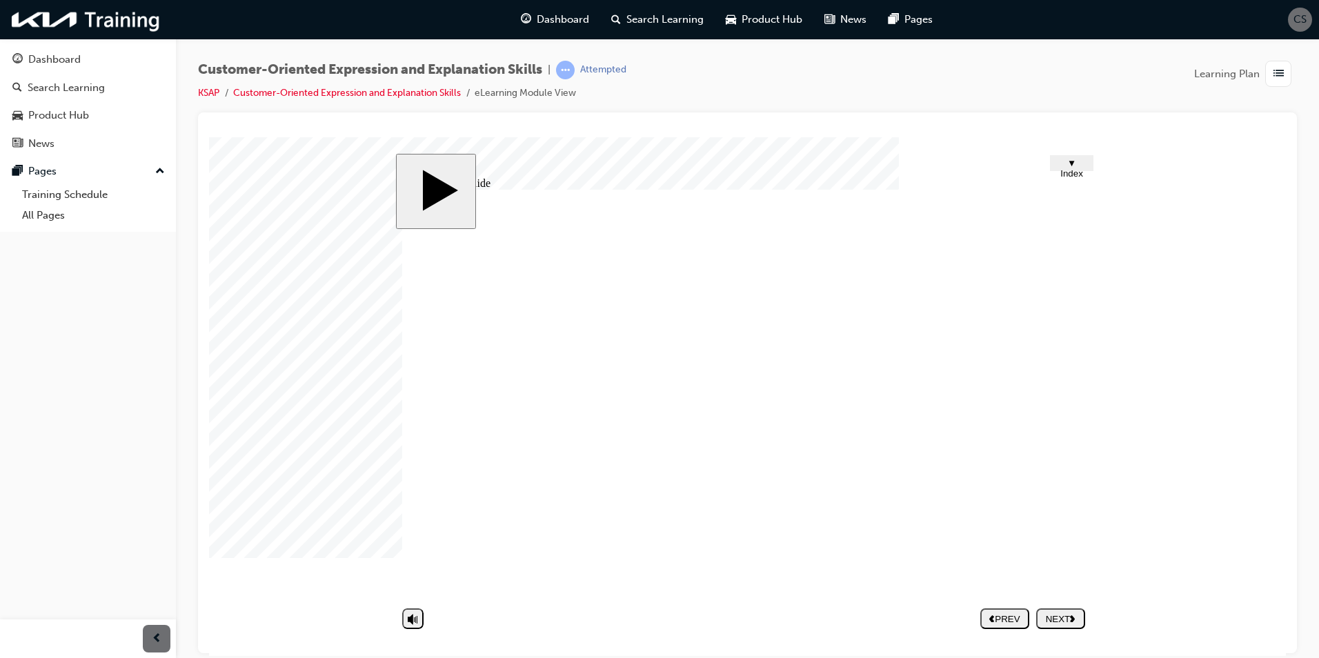
type input "Thin"
type input "Think"
type input "Thinki"
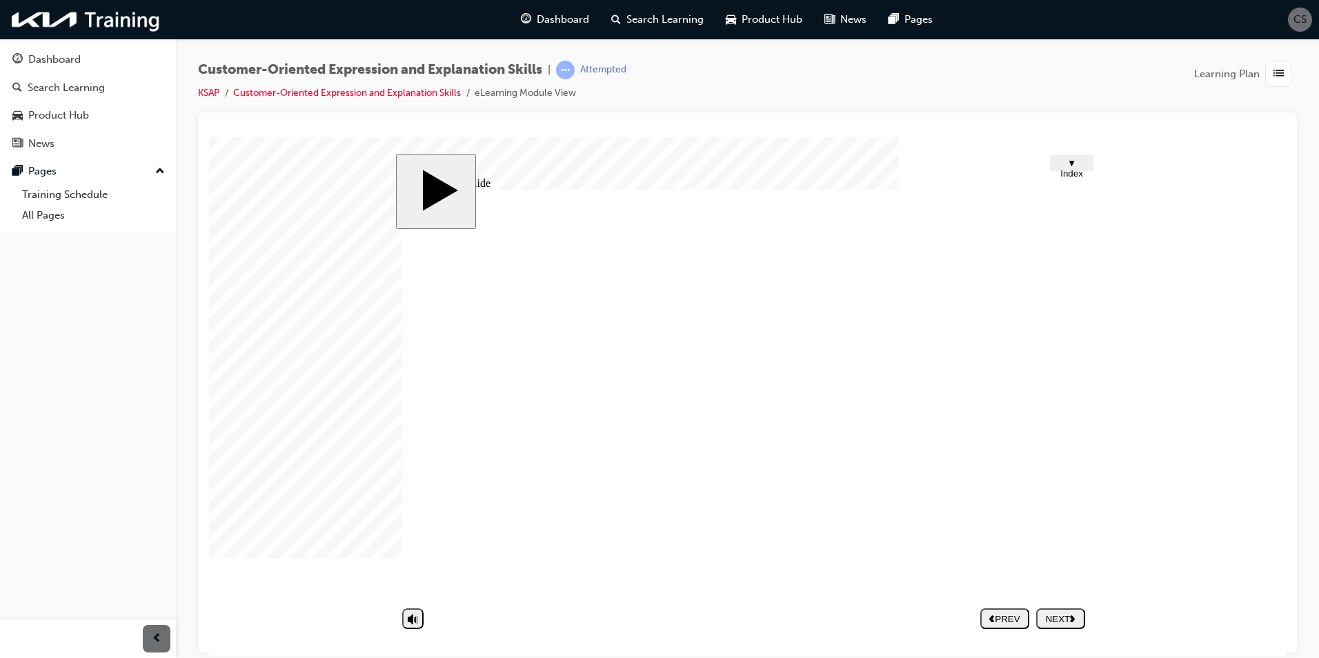
type input "Thinki"
type input "Thinkin"
type input "Thinking"
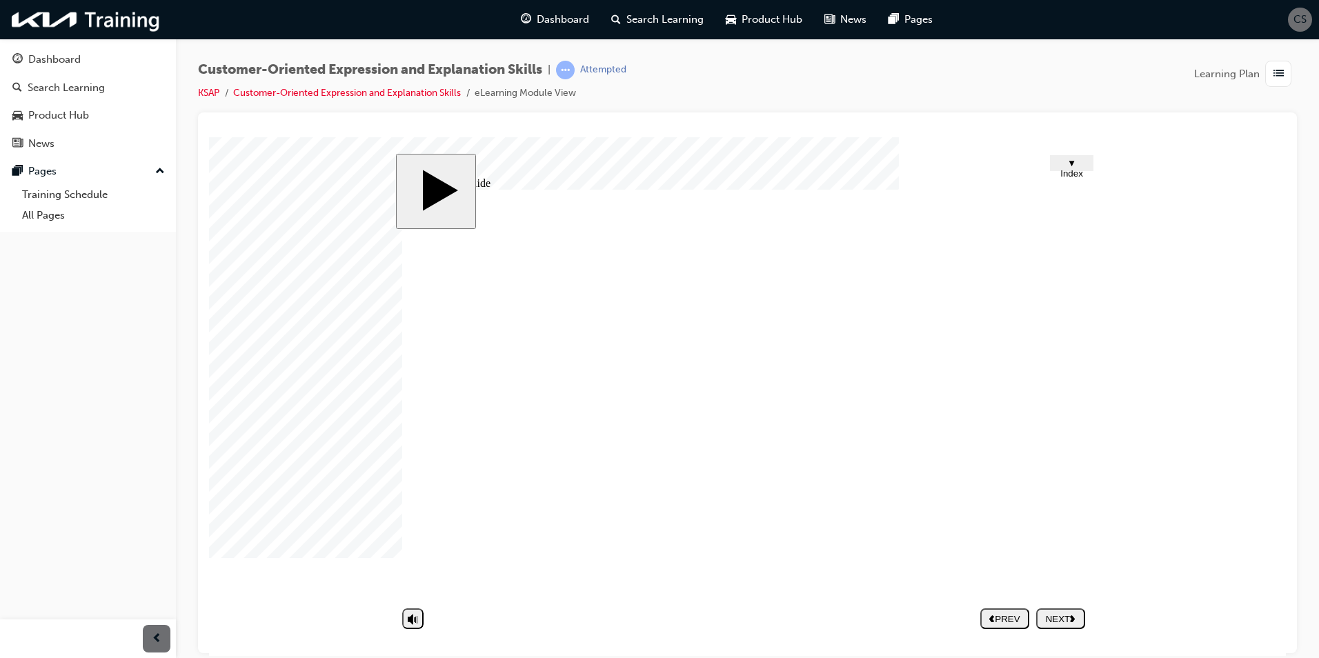
type input "Thinking'"
type input "Thinking"
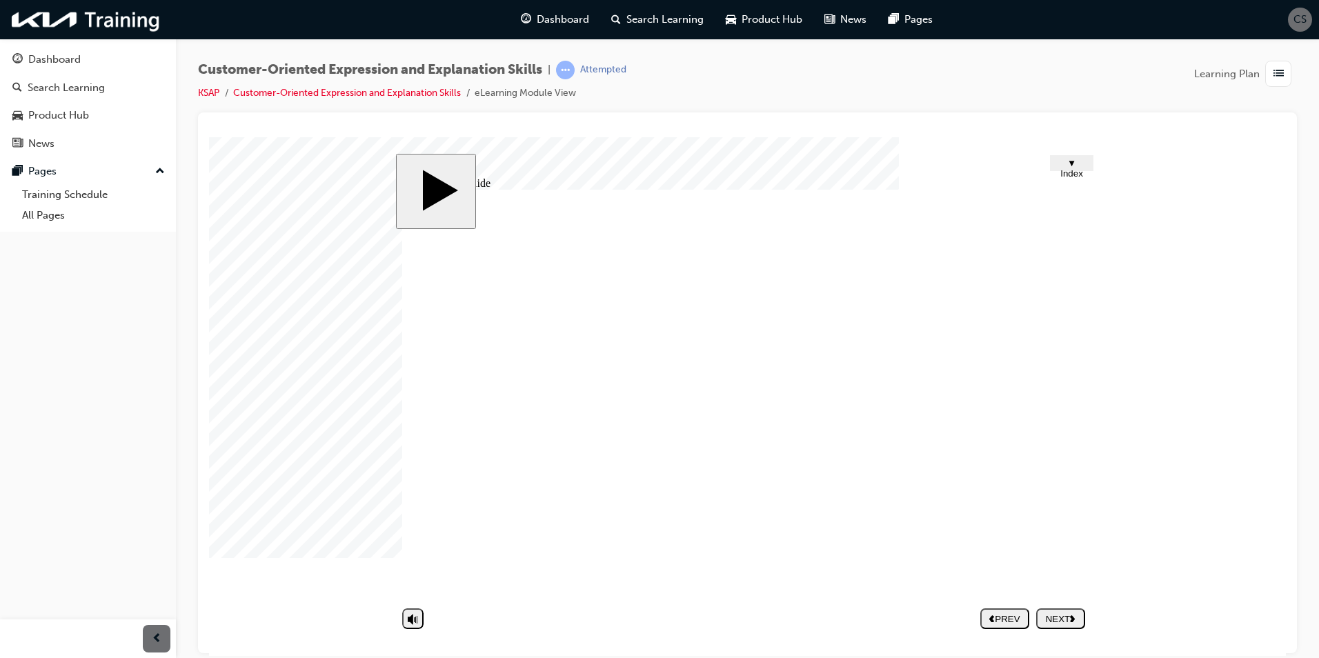
type input "U"
type input "Un"
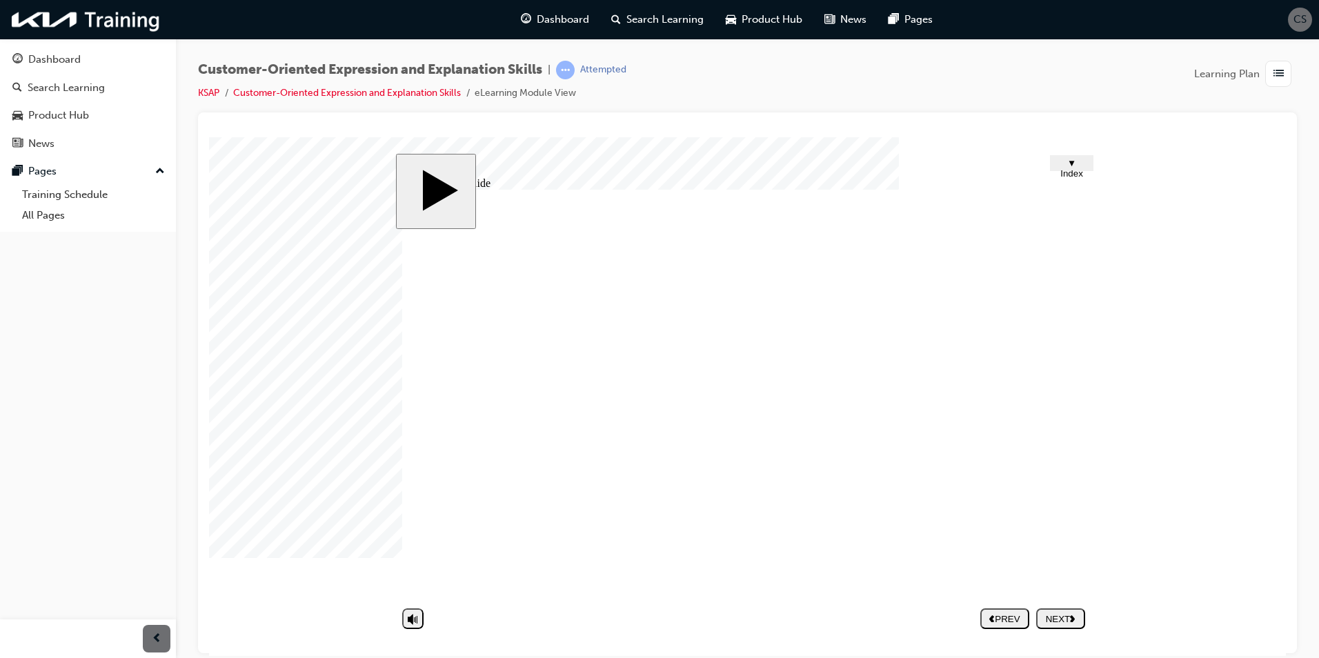
type input "Un"
type input "Un i"
type input "Un in"
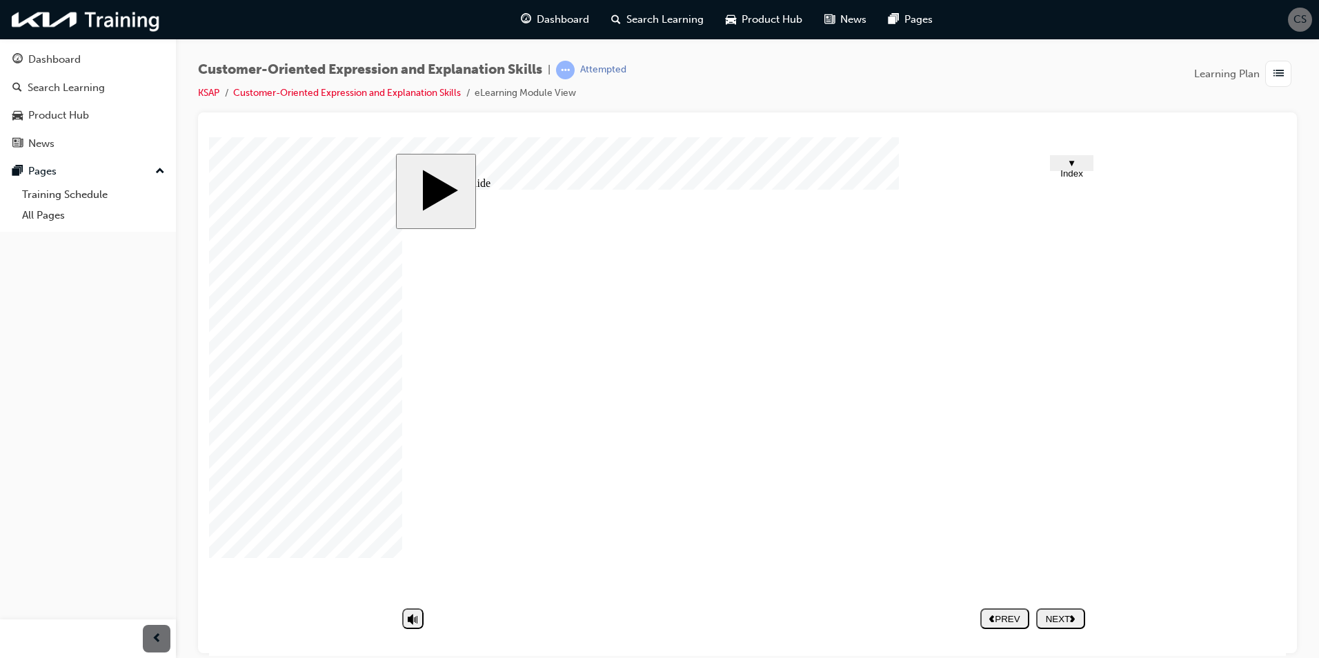
type input "Un in"
type input "Un int"
type input "Un inte"
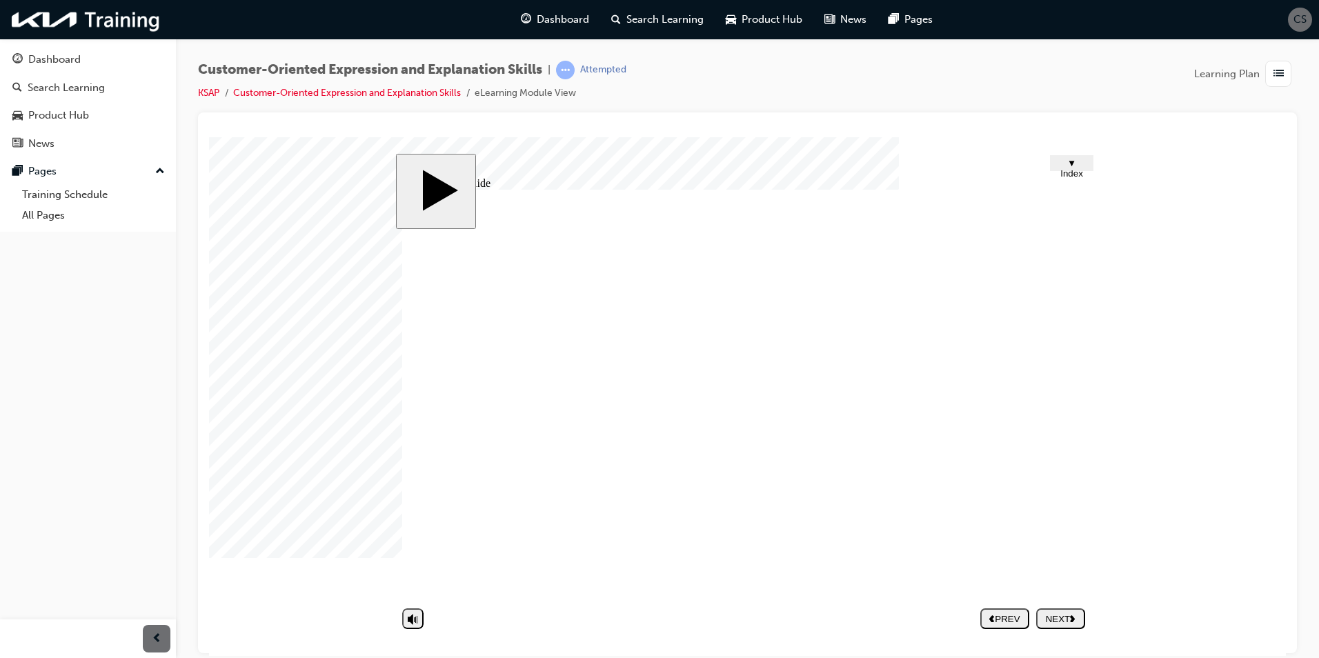
type input "Un inter"
type input "Un intere"
type input "Un interes"
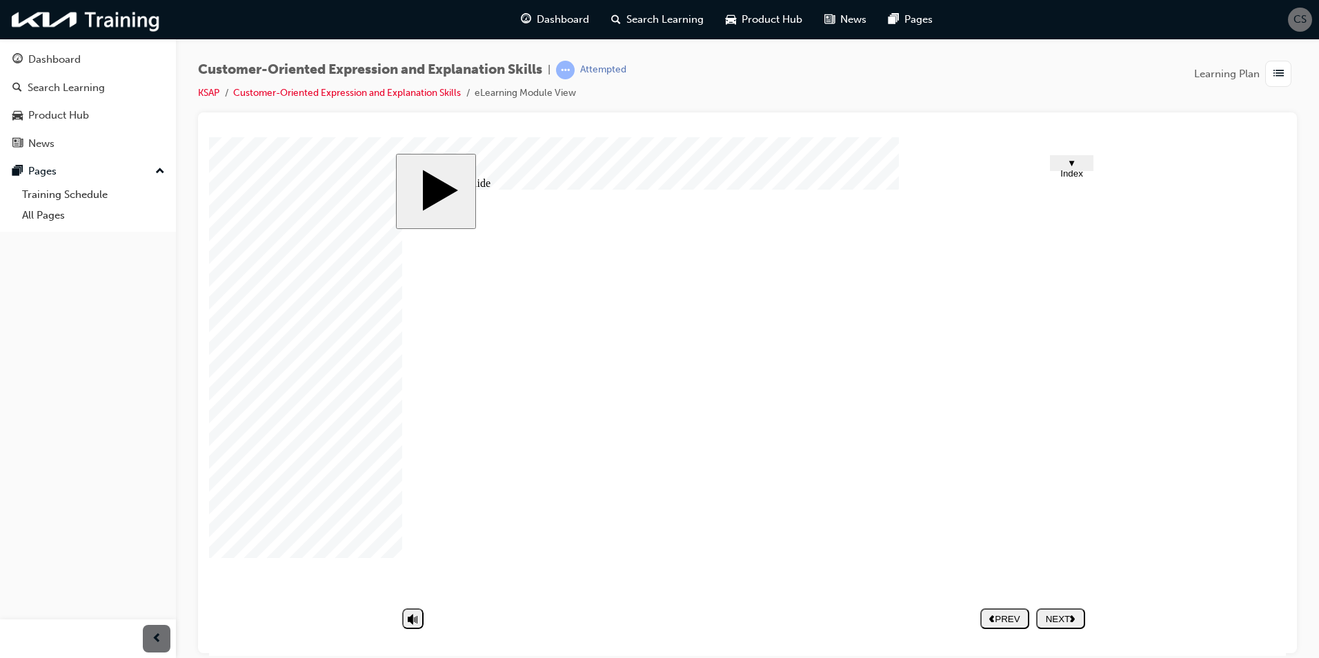
type input "Un interes"
type input "Un interest"
type input "Un intereste"
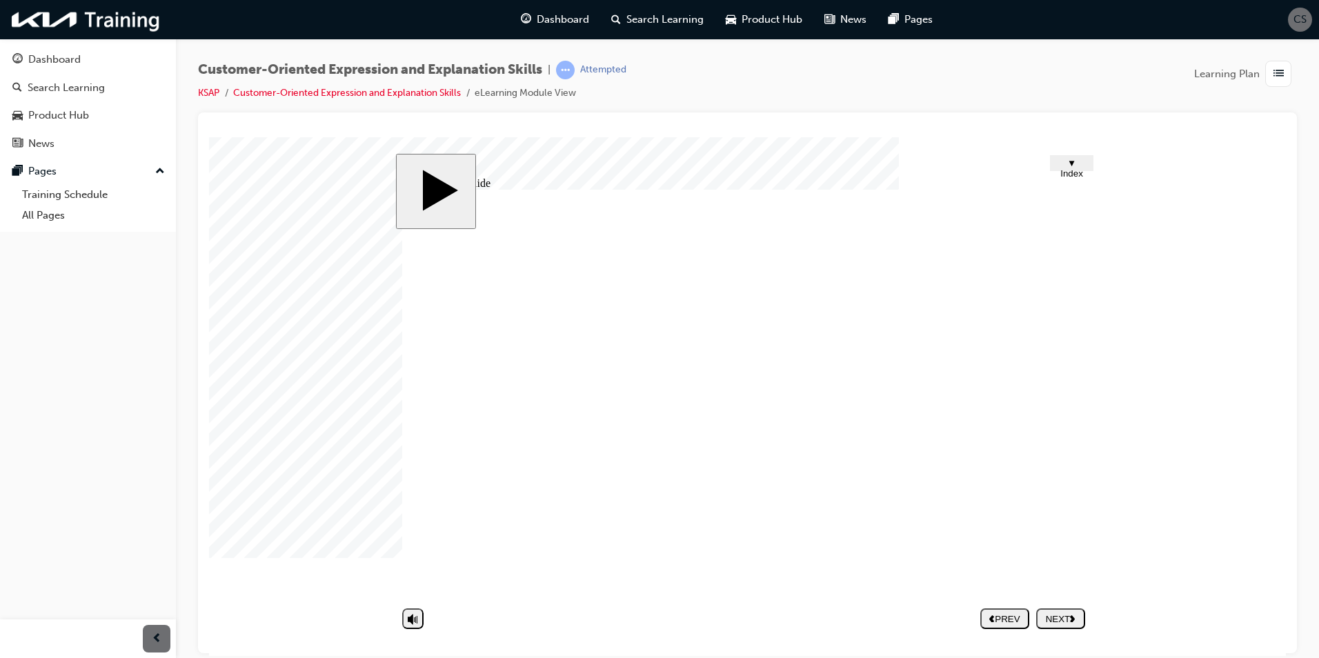
type input "Un interested"
type input "I"
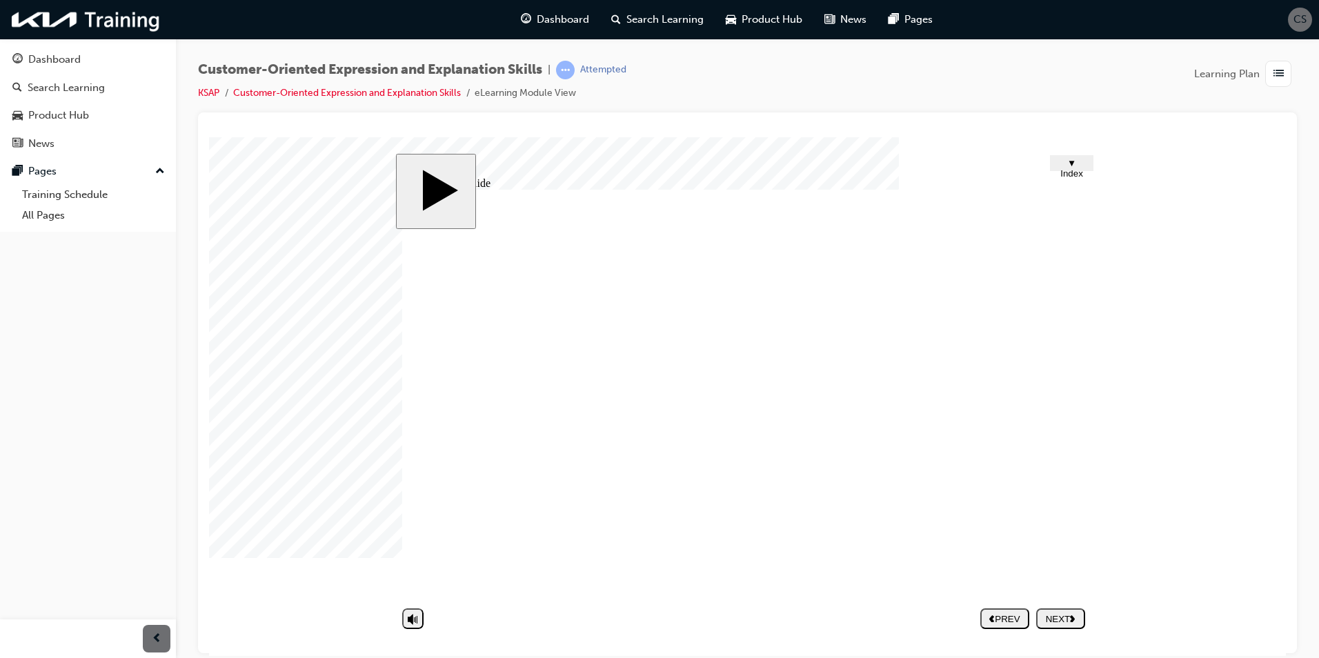
type input "I"
type input "Im"
type input "Imp"
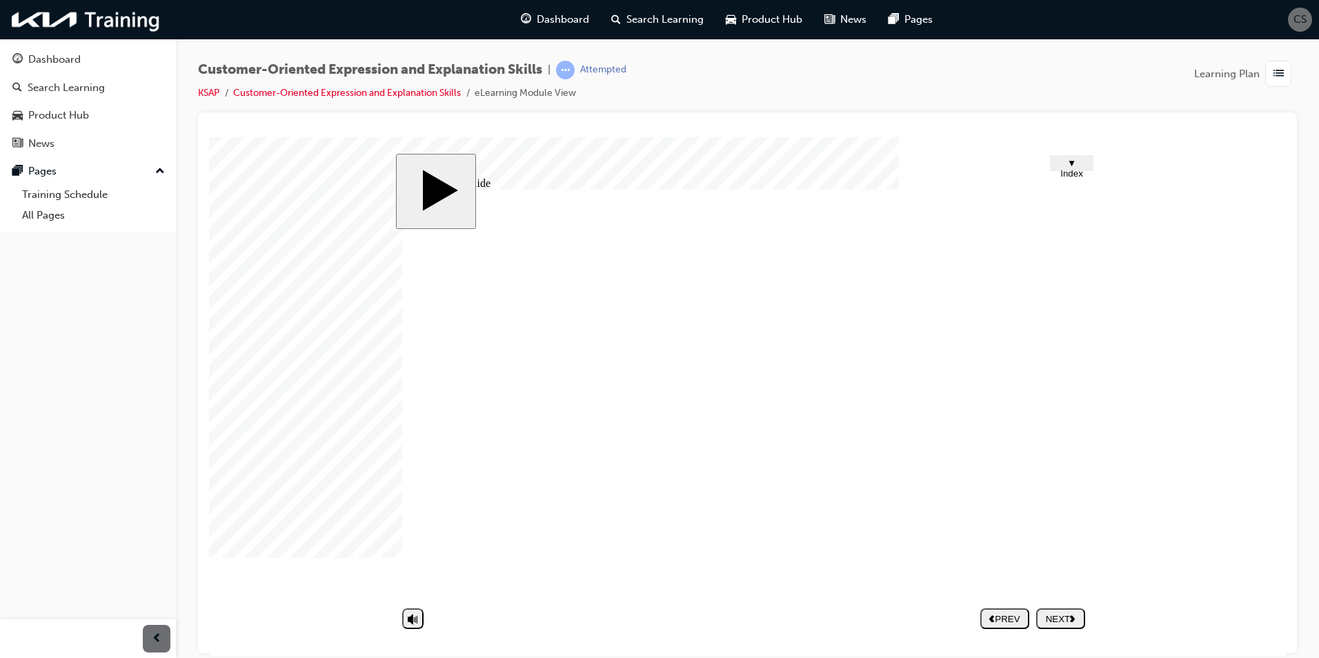
type input "Impa"
type input "Impat"
type input "Impati"
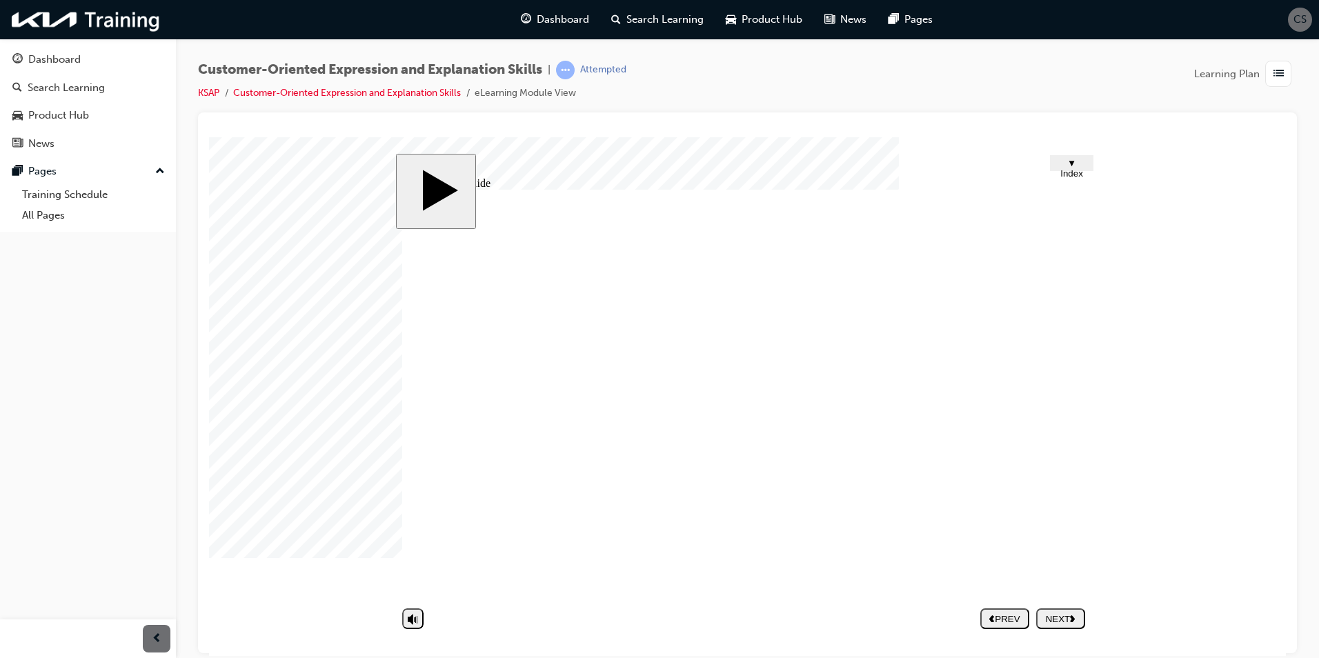
type input "Impati"
type input "Impatie"
type input "Impatien"
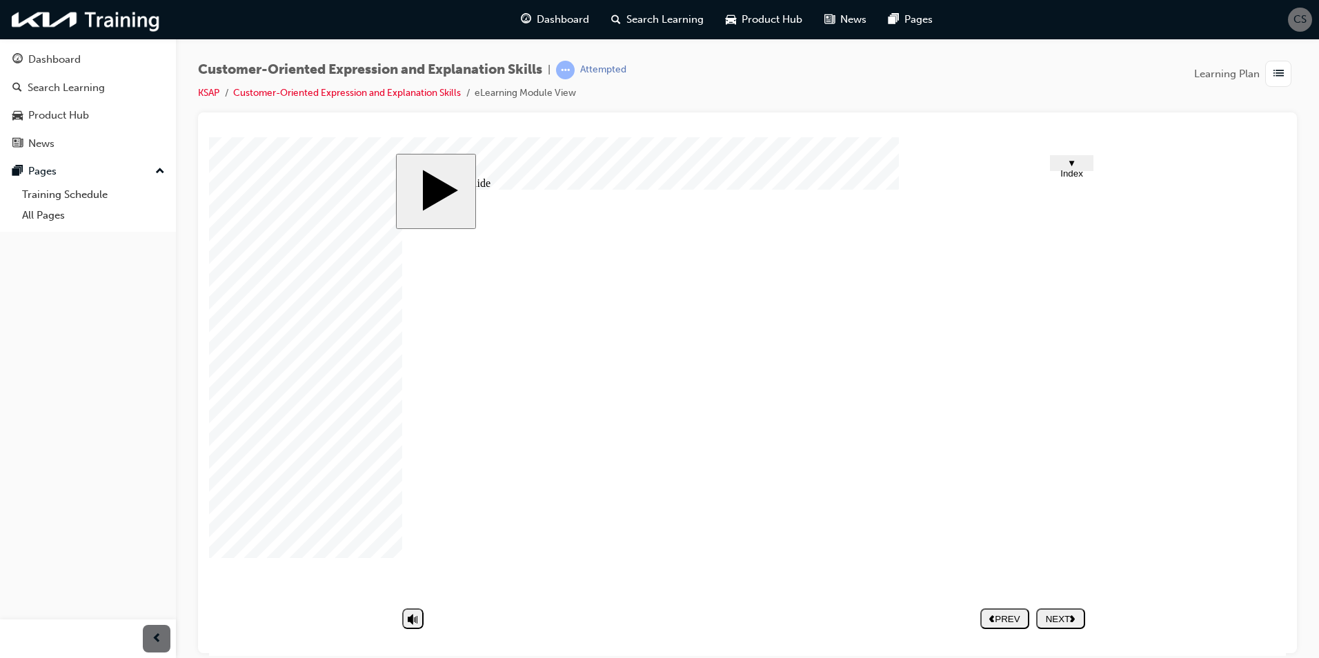
type input "Impatient"
type input "C"
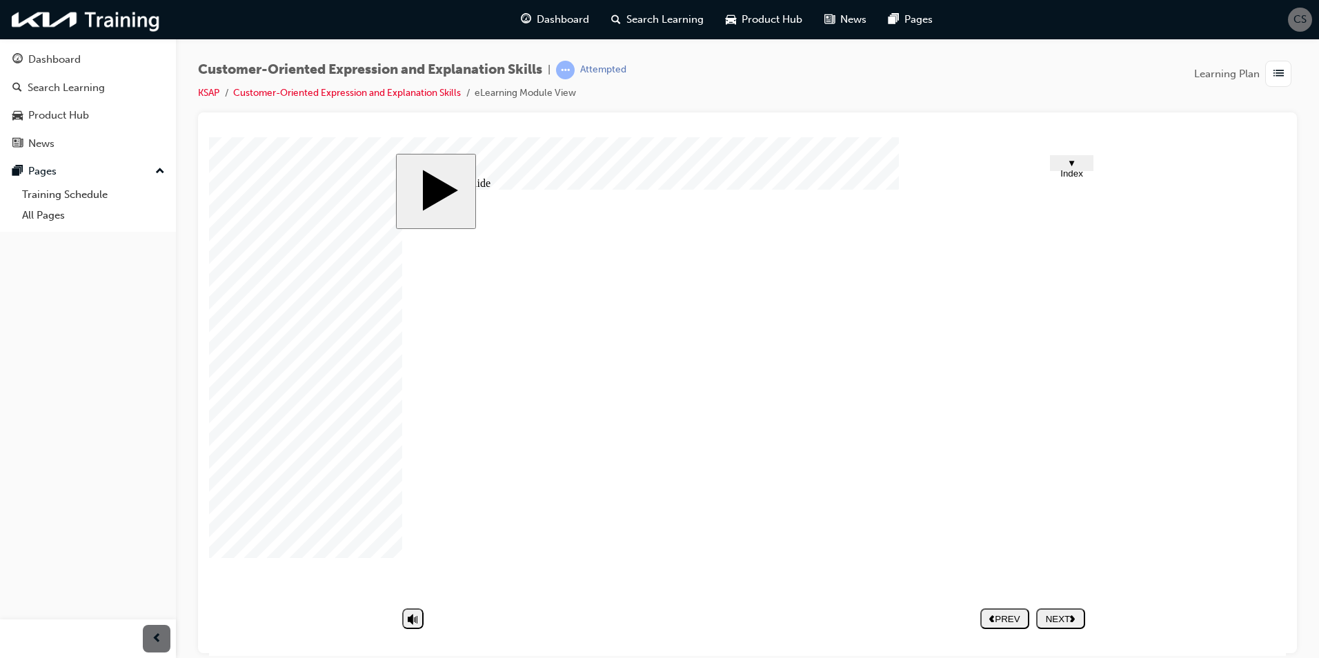
type input "C"
type input "Ca"
type input "Cal"
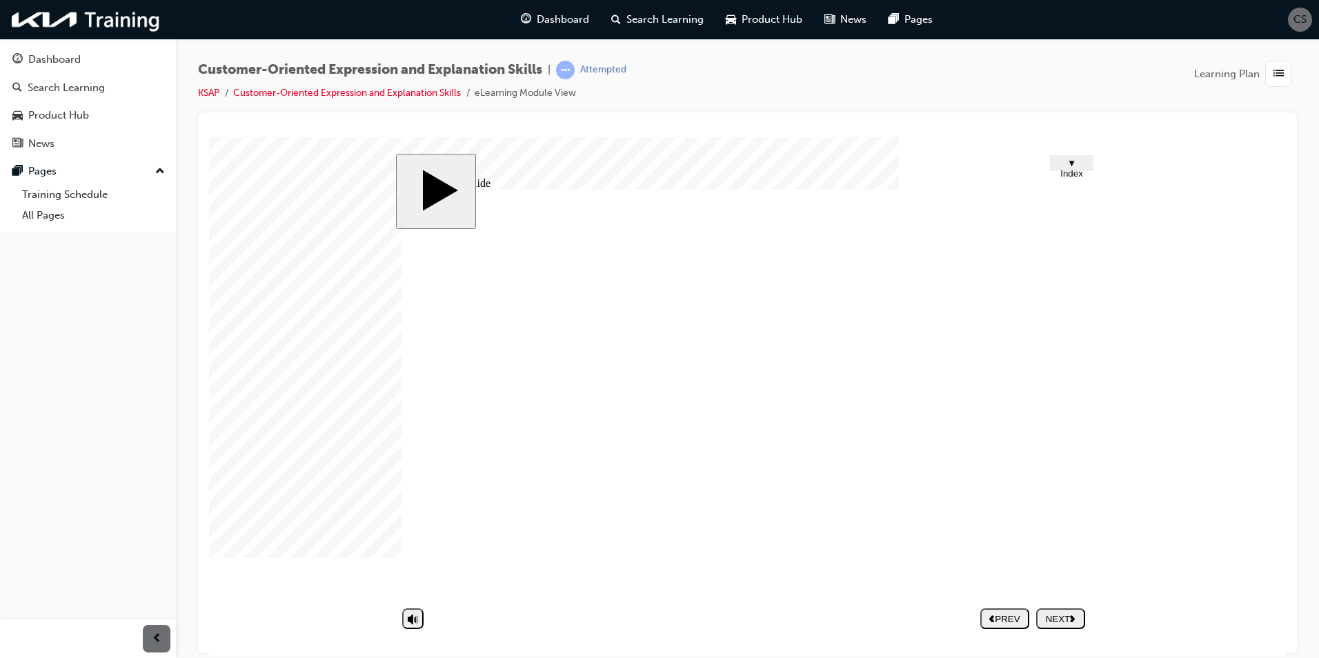
type input "Calm"
type input "D"
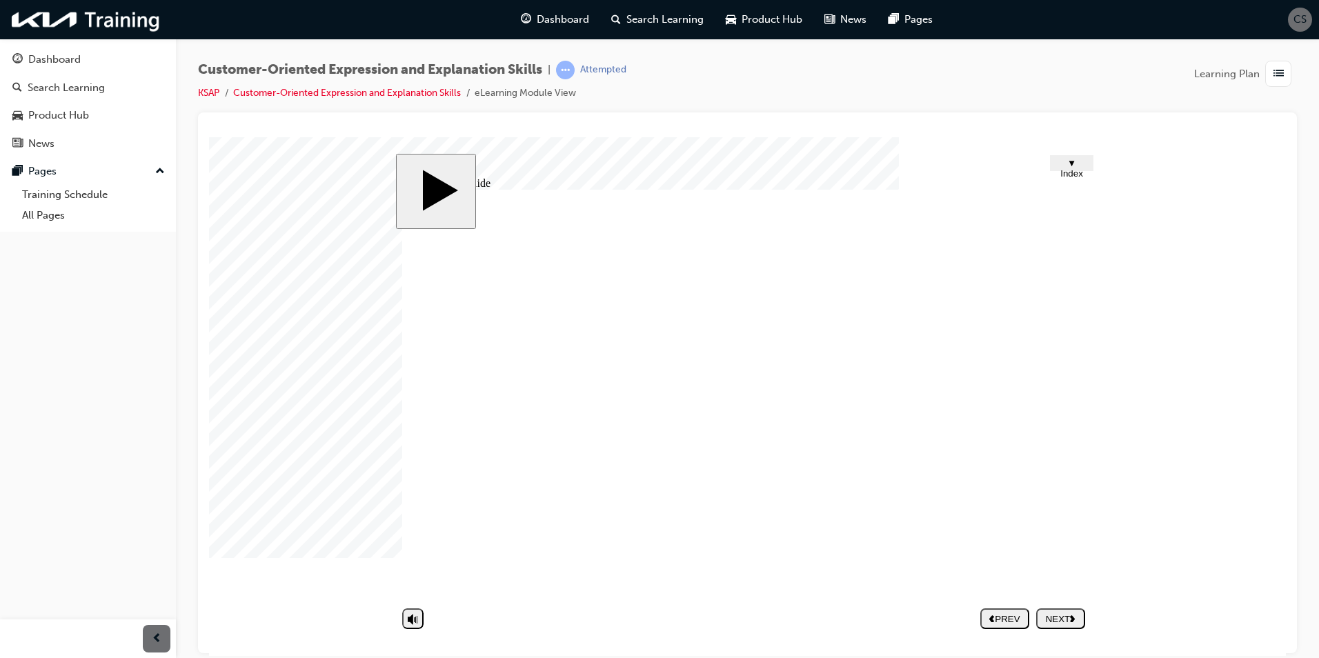
type input "D"
type input "Di"
type input "Dis"
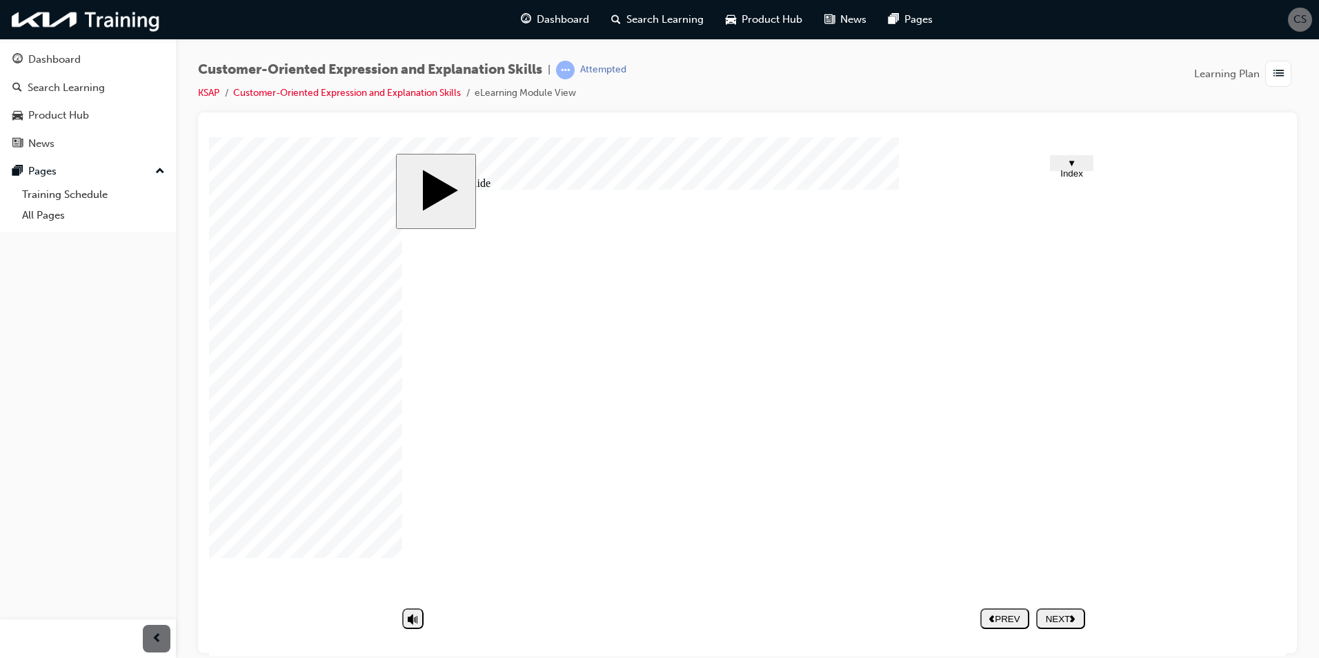
type input "Dist"
type input "Distr"
type input "Distra"
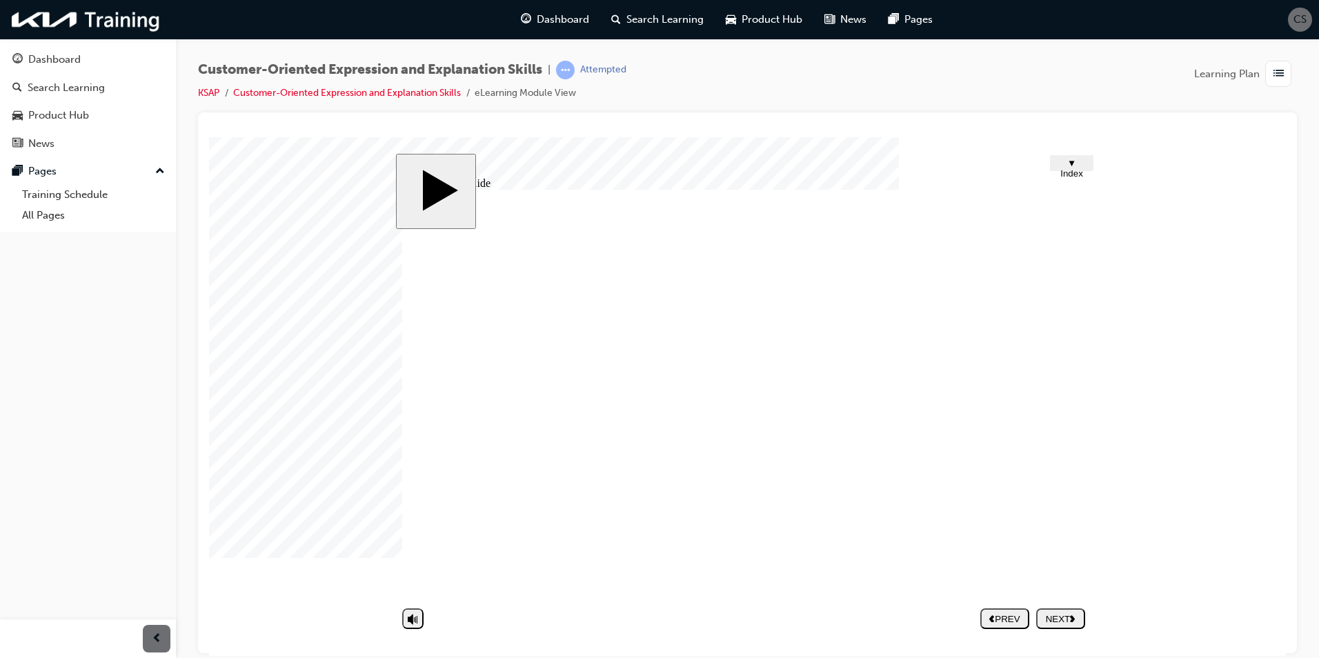
type input "Distra"
type input "Distrac"
type input "Distract"
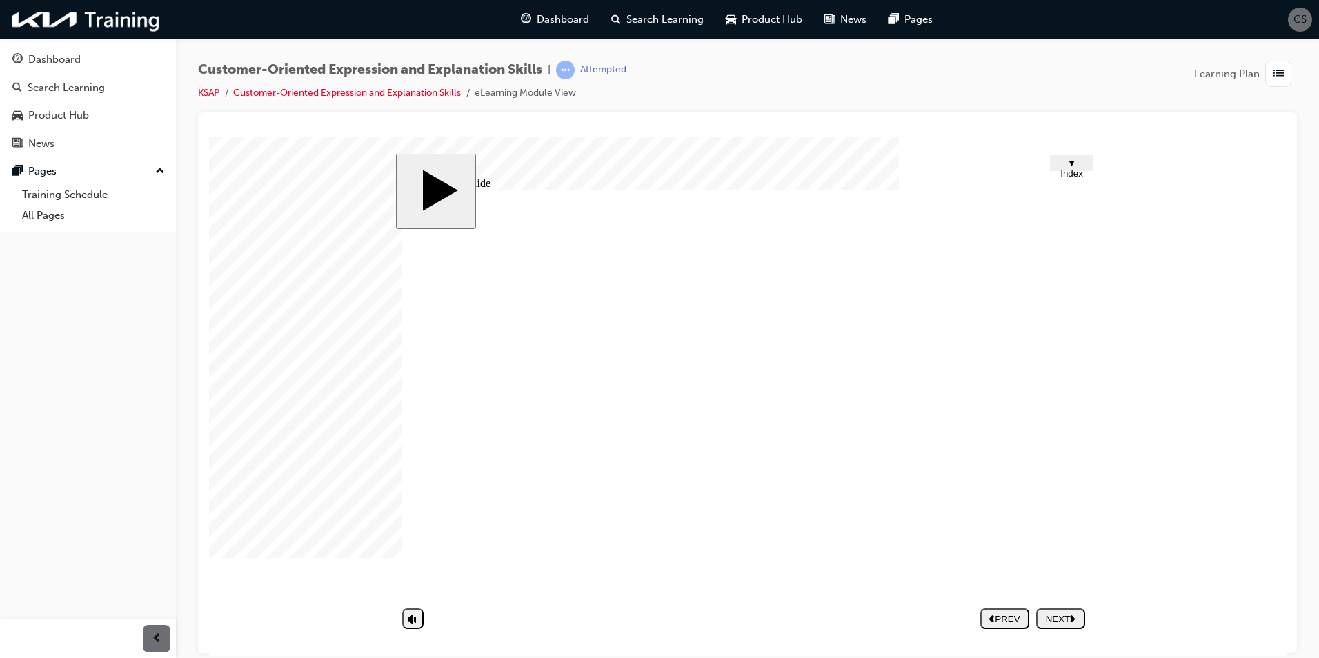
type input "Distracte"
type input "Distracted"
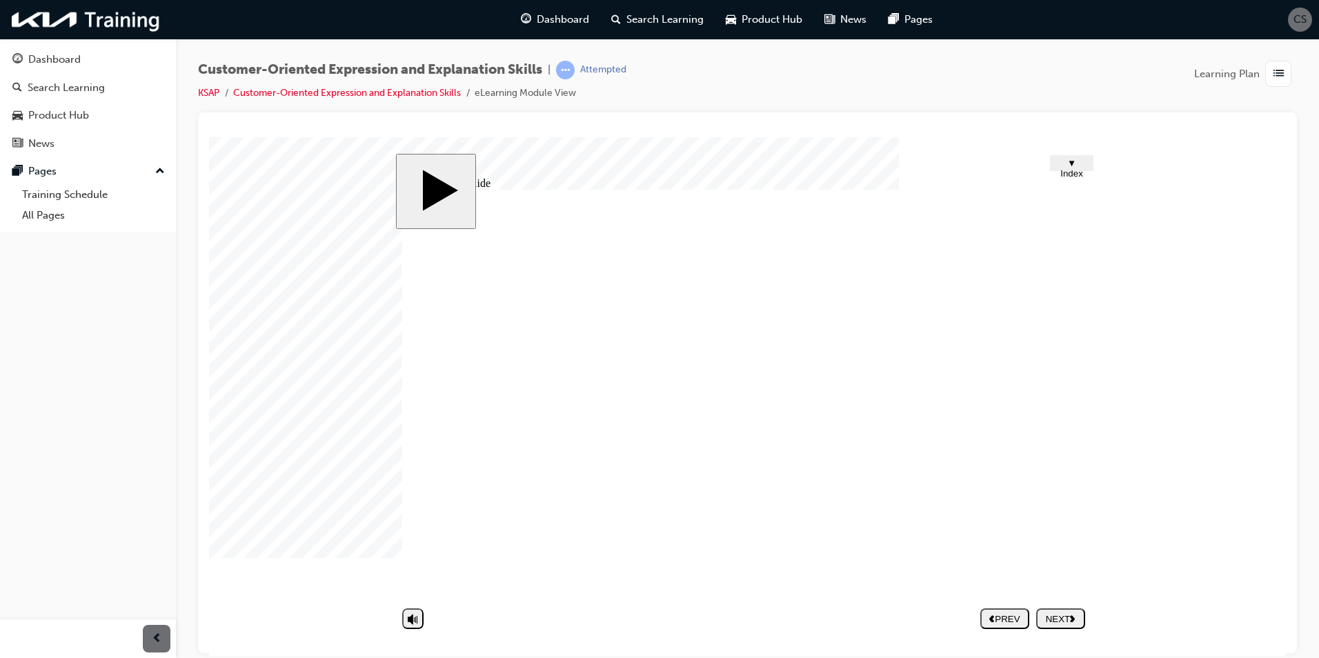
type input "Frustrated"
type input "Thinking"
type input "Un interested"
type input "Impatient"
type input "Calm"
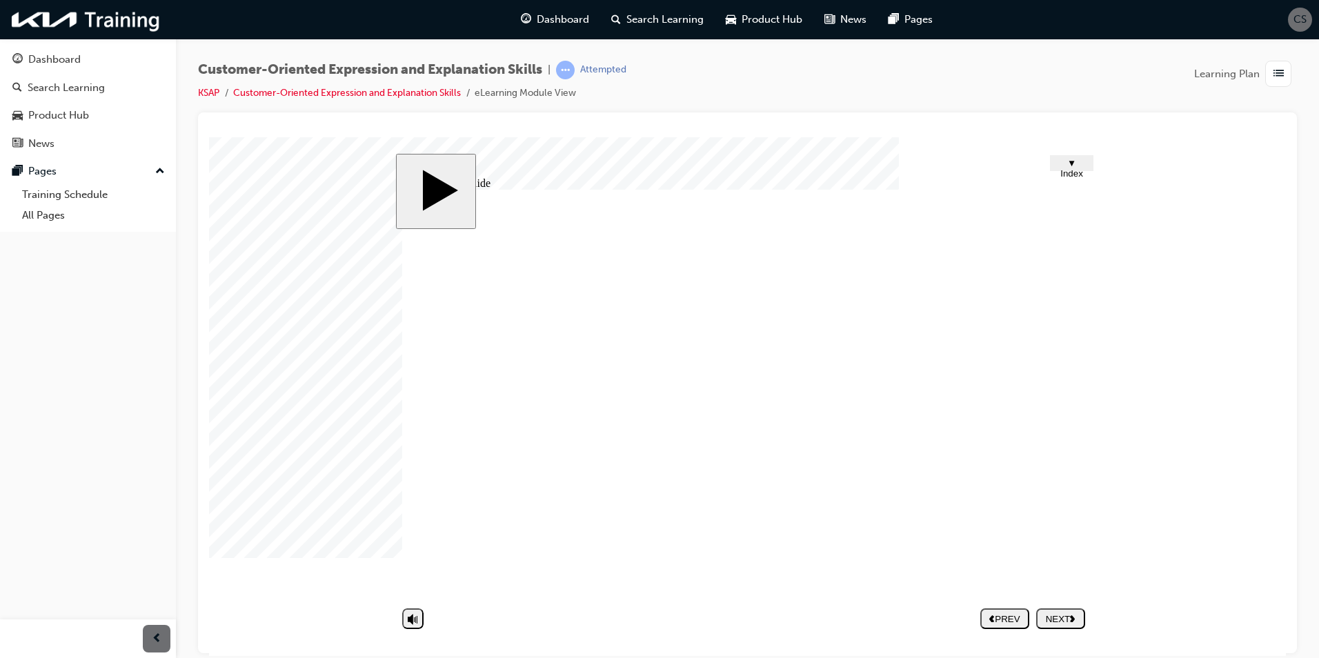
type input "Distracted"
click at [960, 559] on div "Group 4 1 Customer-oriented Expression & Explanation Skills 2. Non-verbal Expre…" at bounding box center [747, 399] width 690 height 421
click at [1056, 617] on div "NEXT" at bounding box center [1061, 618] width 38 height 10
click at [278, 206] on div at bounding box center [243, 171] width 69 height 69
click at [1046, 613] on nav "PREV NEXT SUBMIT" at bounding box center [1032, 618] width 105 height 32
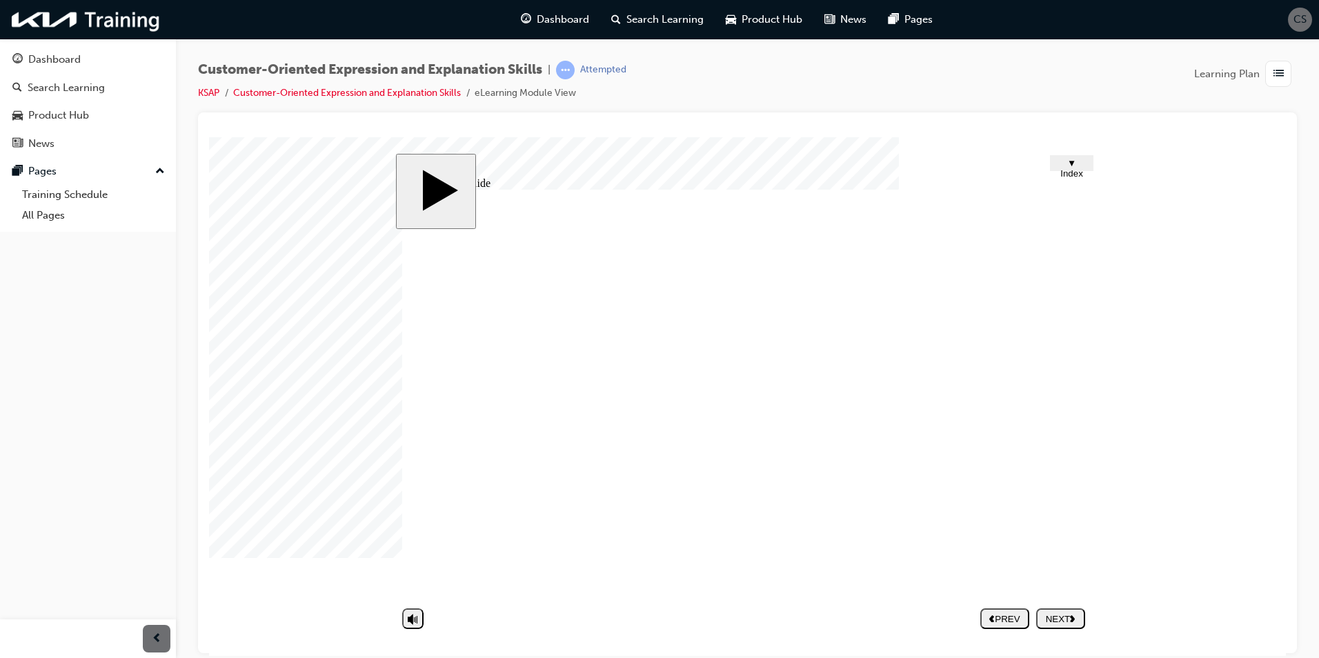
click at [1055, 620] on div "NEXT" at bounding box center [1061, 618] width 38 height 10
click at [278, 206] on div at bounding box center [243, 171] width 69 height 69
